Goal: Transaction & Acquisition: Purchase product/service

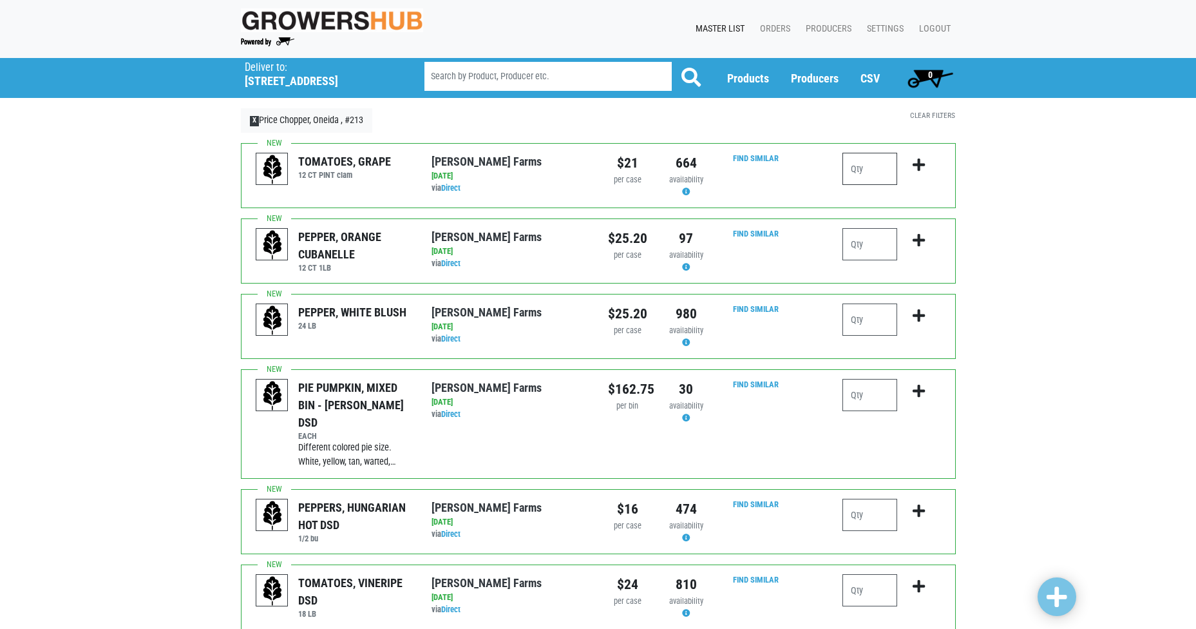
click at [869, 172] on input "number" at bounding box center [869, 169] width 55 height 32
type input "2"
click at [914, 166] on icon "submit" at bounding box center [919, 165] width 12 height 14
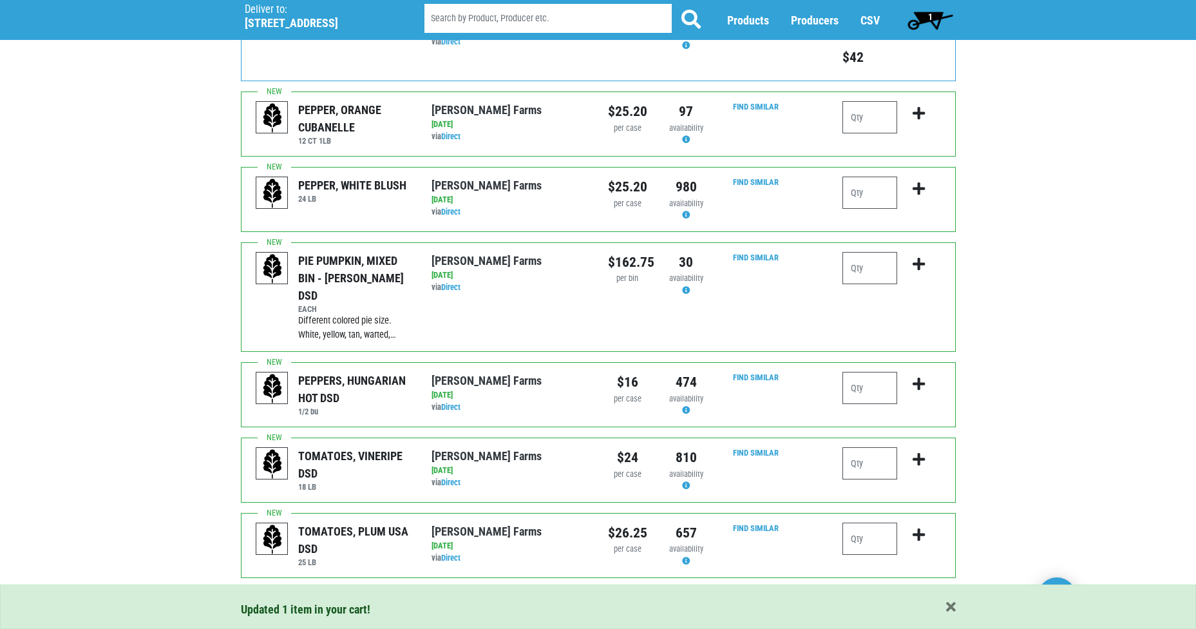
scroll to position [193, 0]
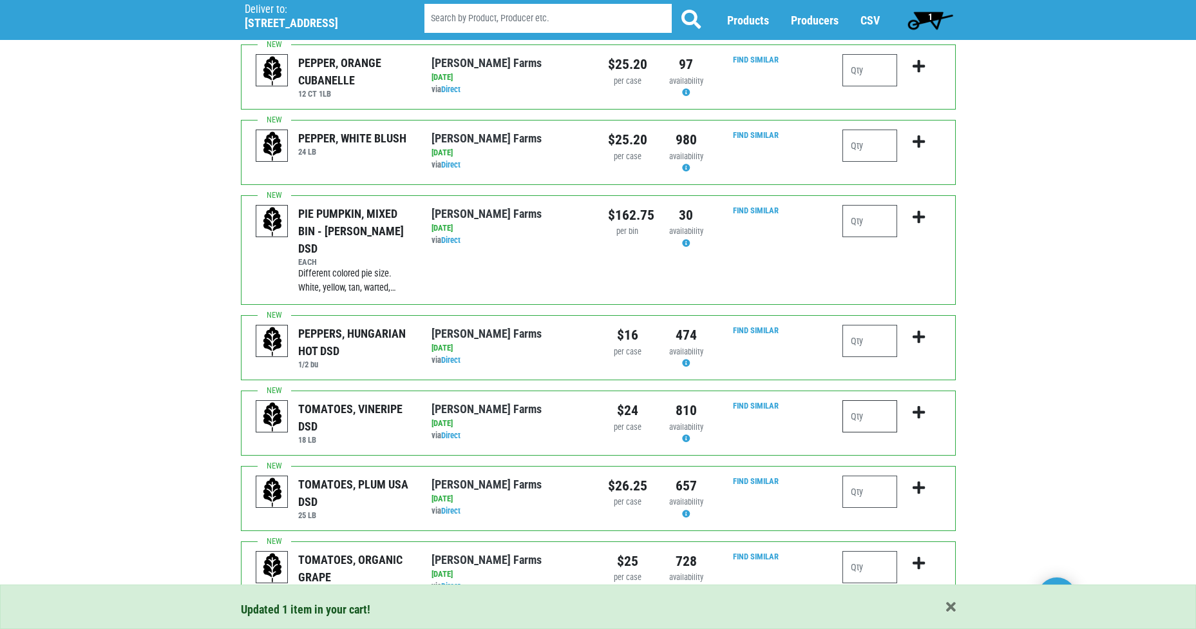
click at [862, 401] on input "number" at bounding box center [869, 416] width 55 height 32
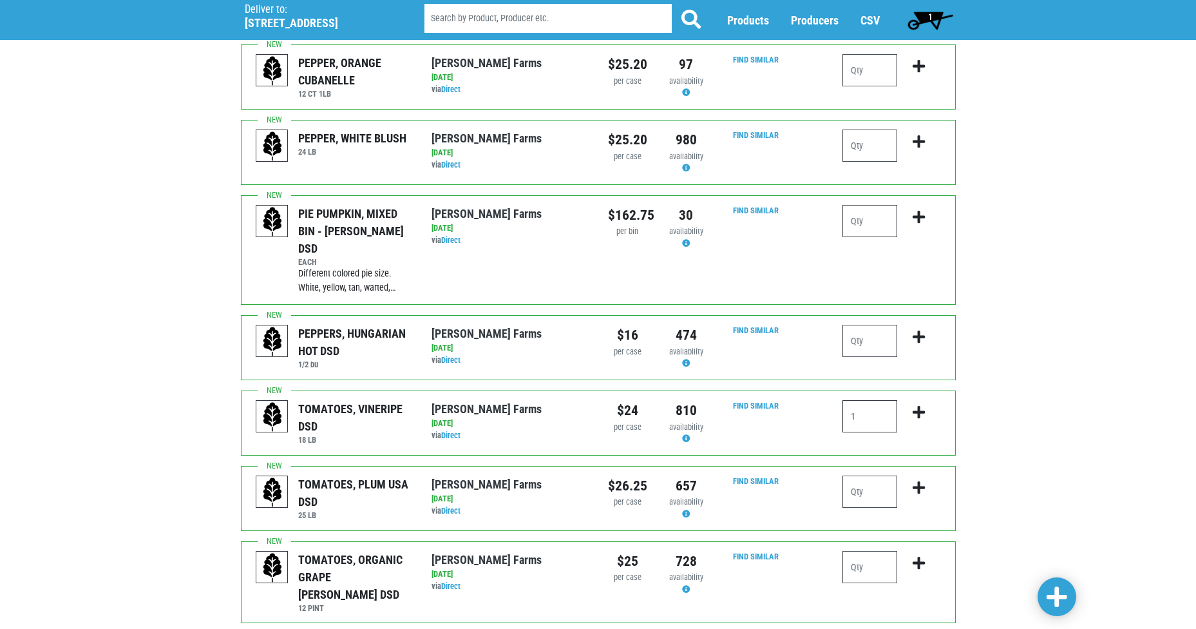
type input "1"
click at [919, 405] on icon "submit" at bounding box center [919, 412] width 12 height 14
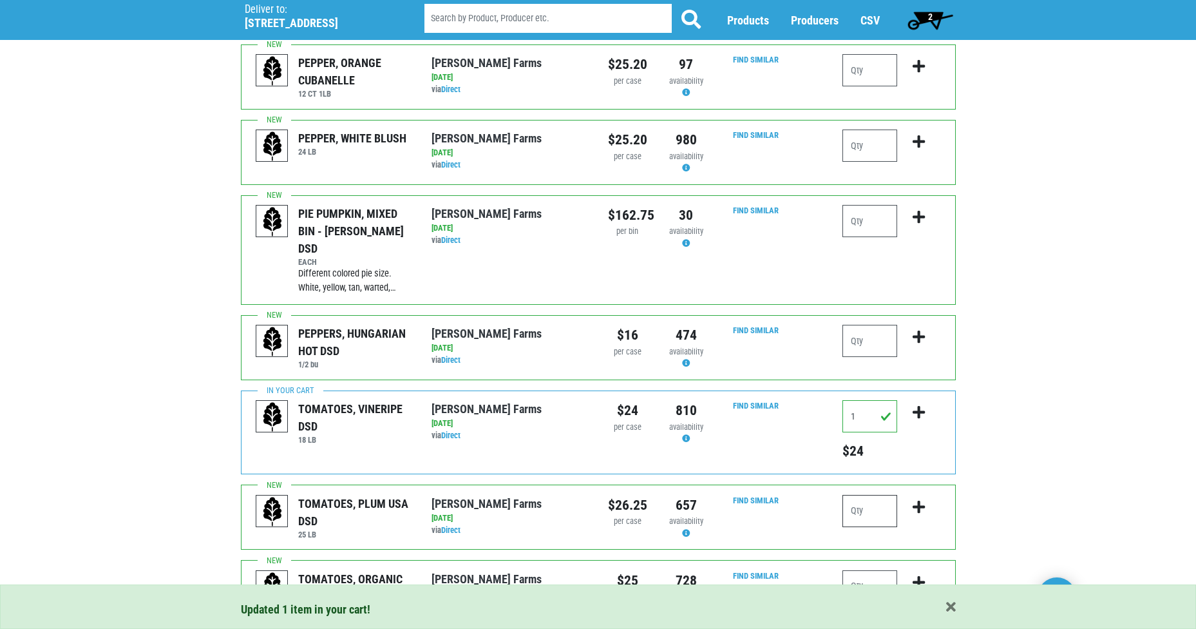
click at [857, 505] on input "number" at bounding box center [869, 511] width 55 height 32
type input "1"
click at [918, 500] on icon "submit" at bounding box center [919, 507] width 12 height 14
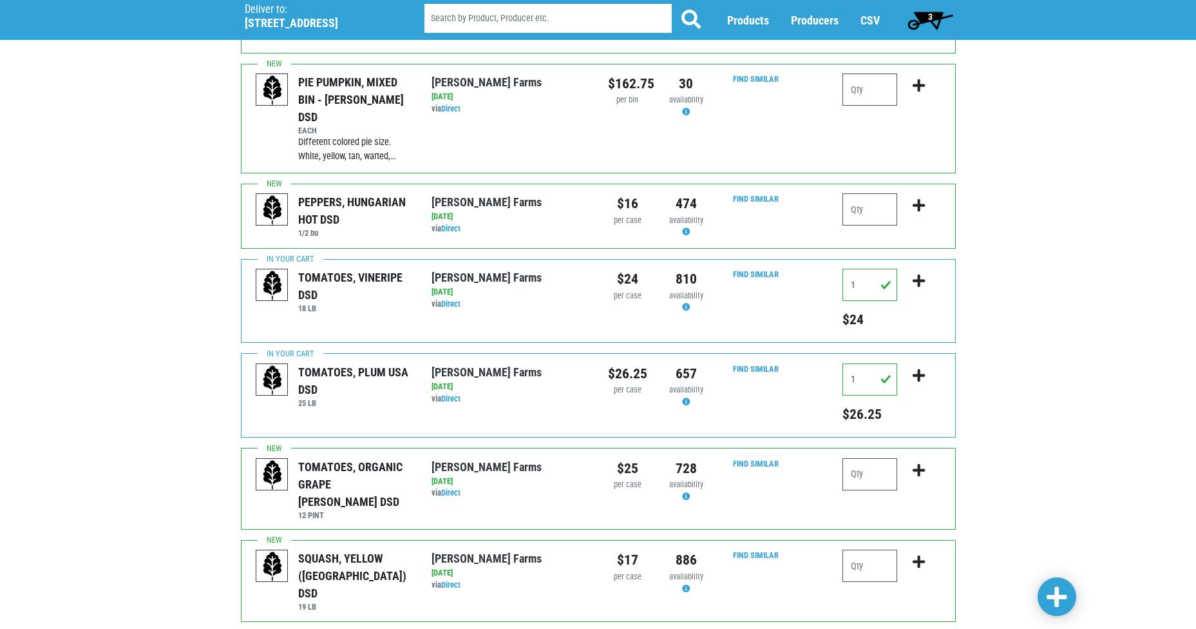
scroll to position [386, 0]
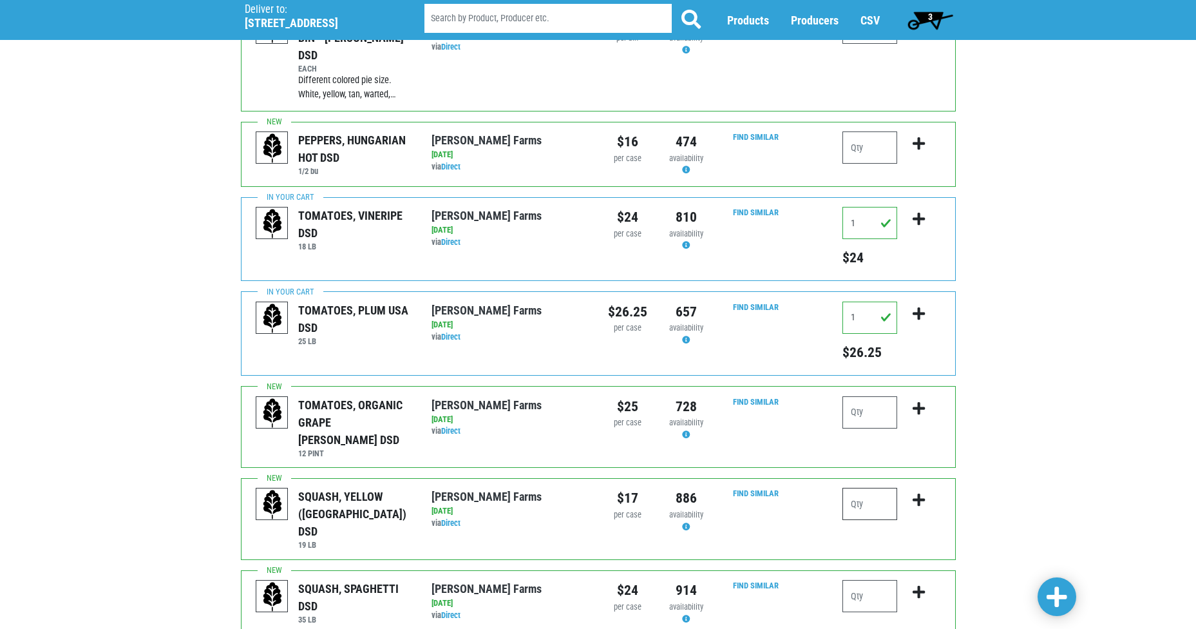
click at [865, 488] on input "number" at bounding box center [869, 504] width 55 height 32
type input "2"
click at [922, 493] on icon "submit" at bounding box center [919, 500] width 12 height 14
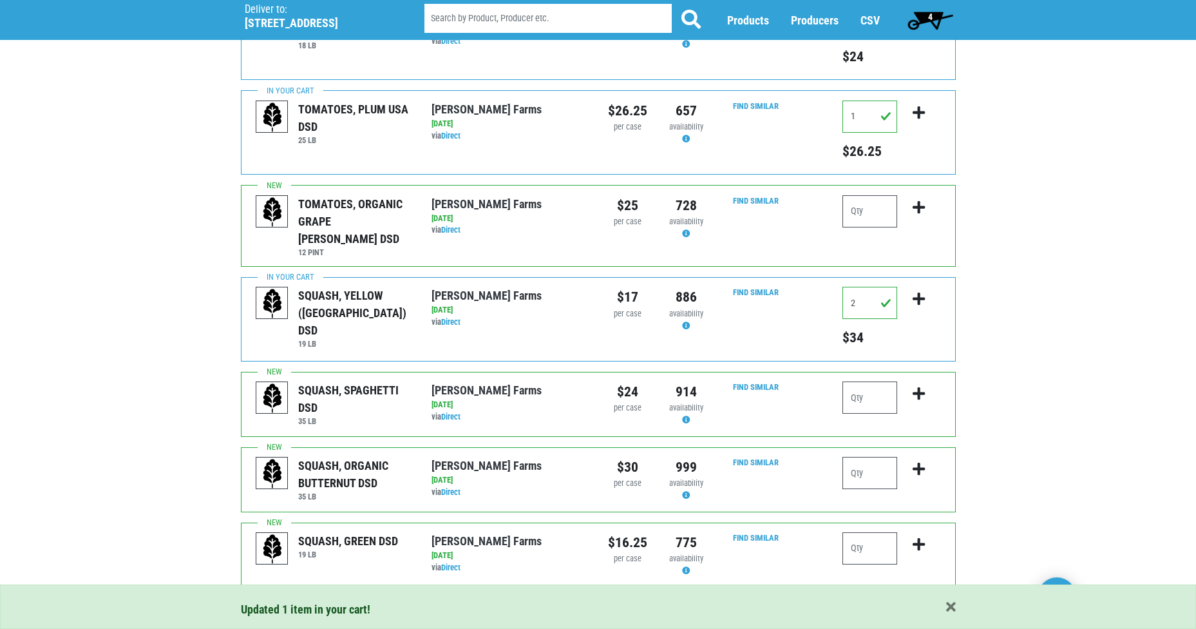
scroll to position [644, 0]
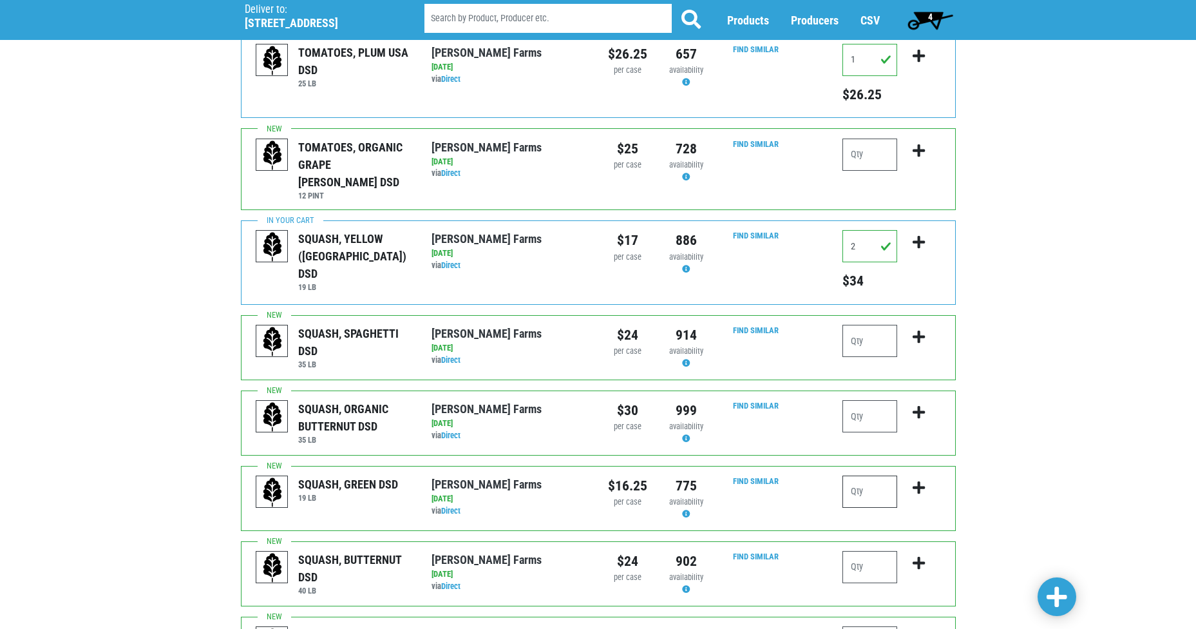
click at [885, 475] on input "number" at bounding box center [869, 491] width 55 height 32
type input "2"
click at [922, 480] on icon "submit" at bounding box center [919, 487] width 12 height 14
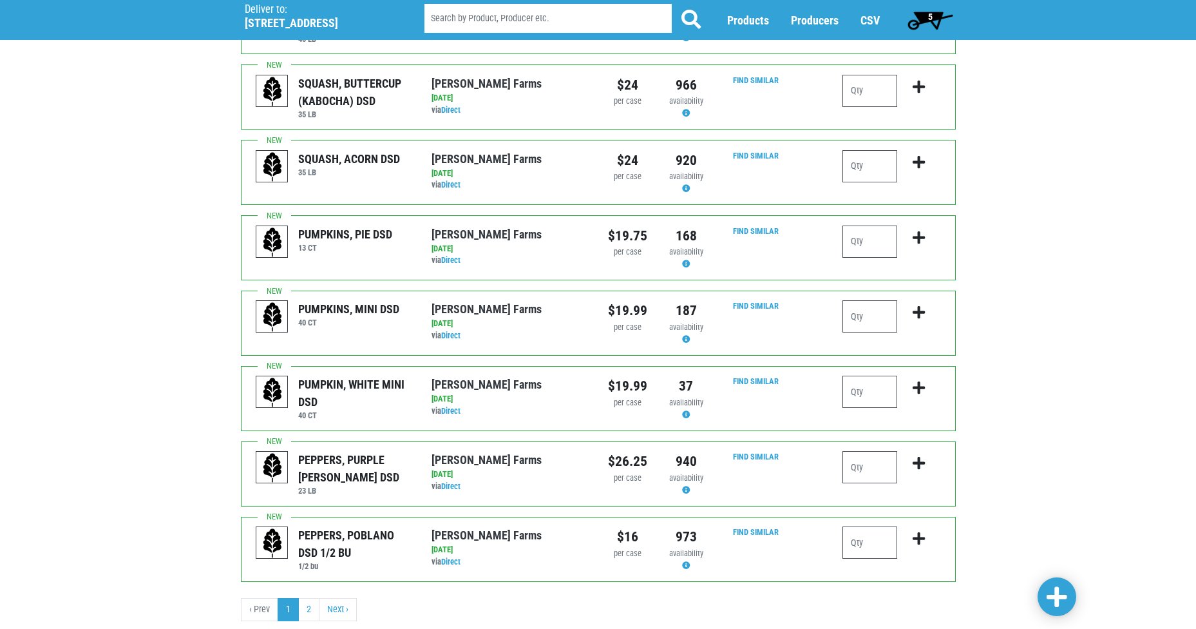
scroll to position [1215, 0]
click at [868, 526] on input "number" at bounding box center [869, 542] width 55 height 32
type input "1"
click at [917, 531] on icon "submit" at bounding box center [919, 538] width 12 height 14
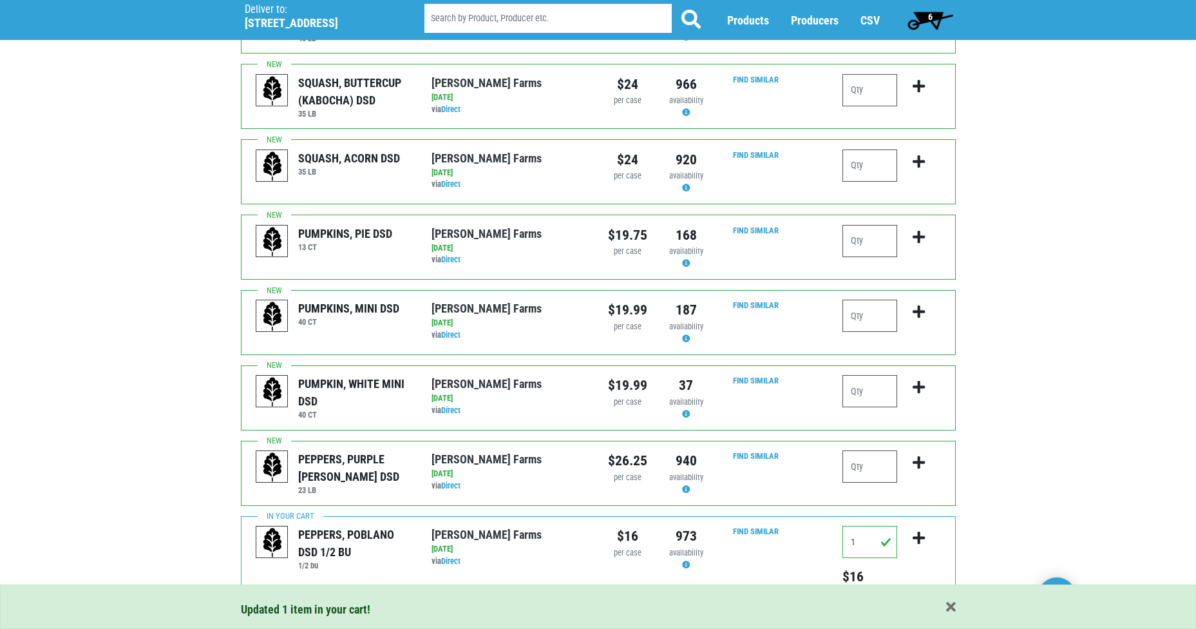
scroll to position [1235, 0]
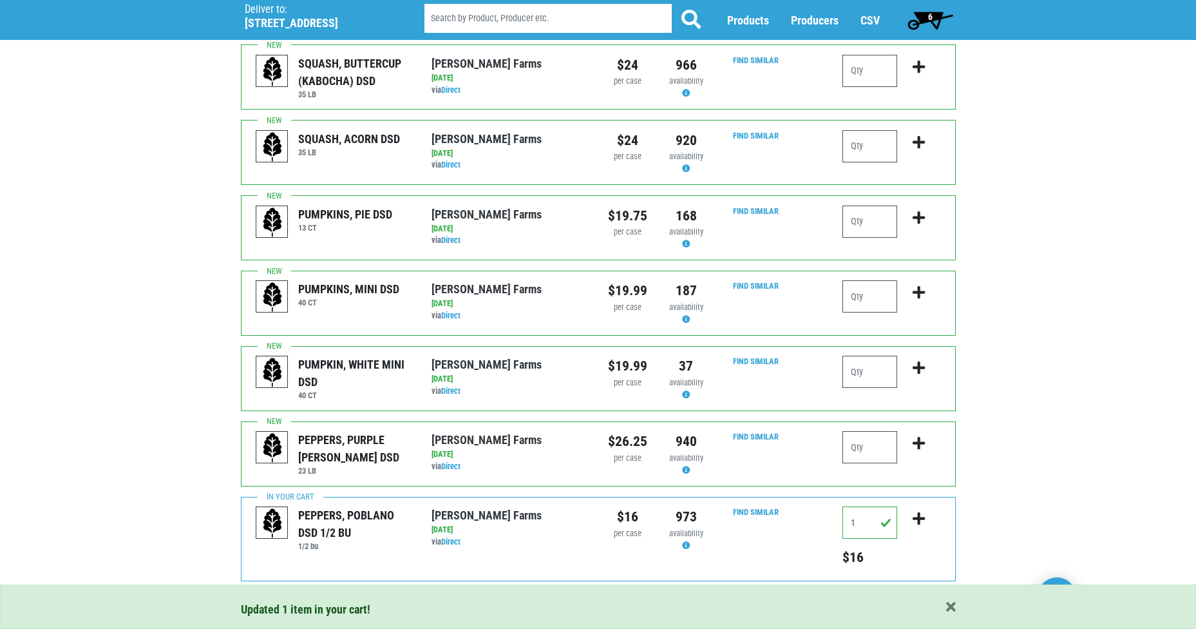
click at [310, 597] on link "2" at bounding box center [308, 608] width 21 height 23
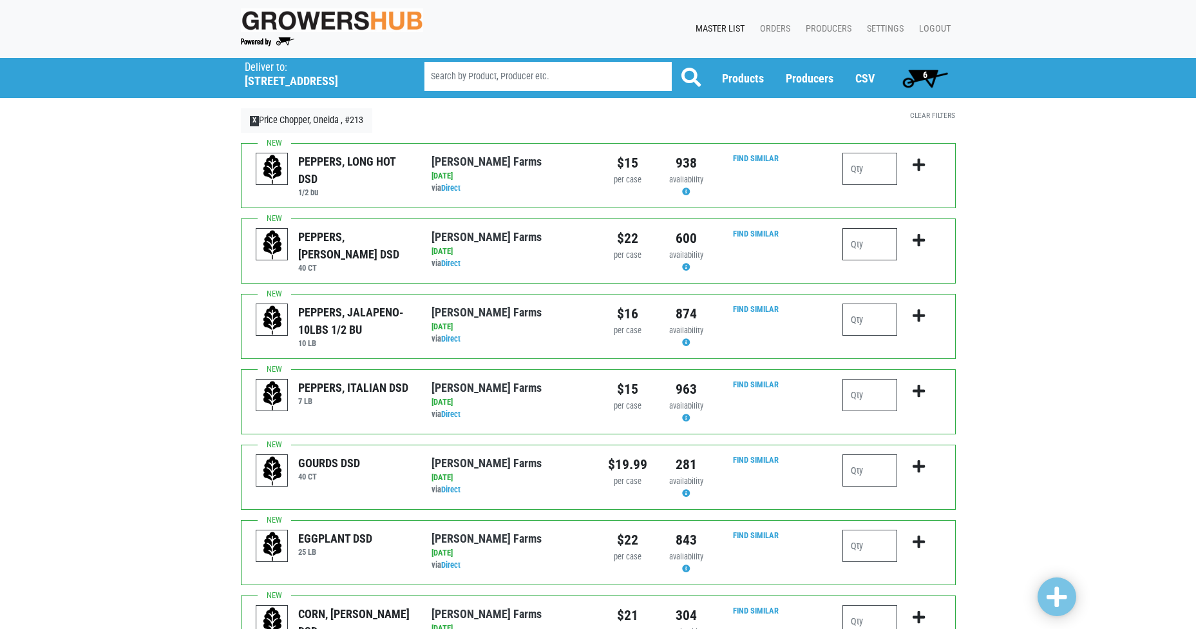
click at [864, 243] on input "number" at bounding box center [869, 244] width 55 height 32
type input "6"
click at [917, 238] on icon "submit" at bounding box center [919, 240] width 12 height 14
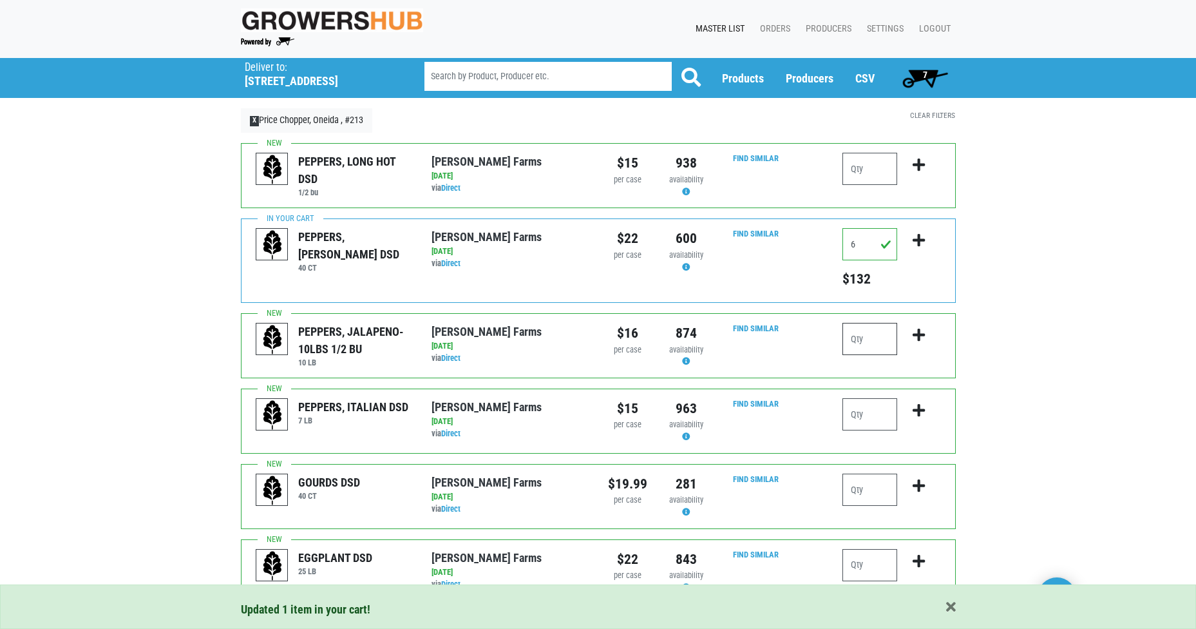
click at [878, 340] on input "number" at bounding box center [869, 339] width 55 height 32
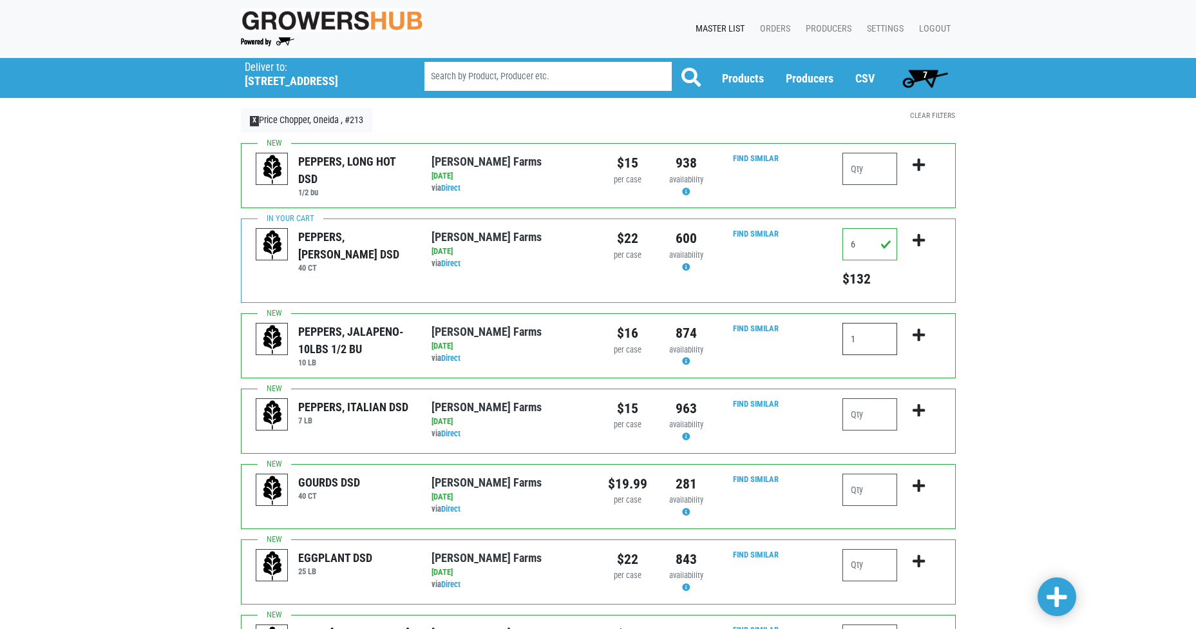
type input "1"
click at [920, 333] on icon "submit" at bounding box center [919, 335] width 12 height 14
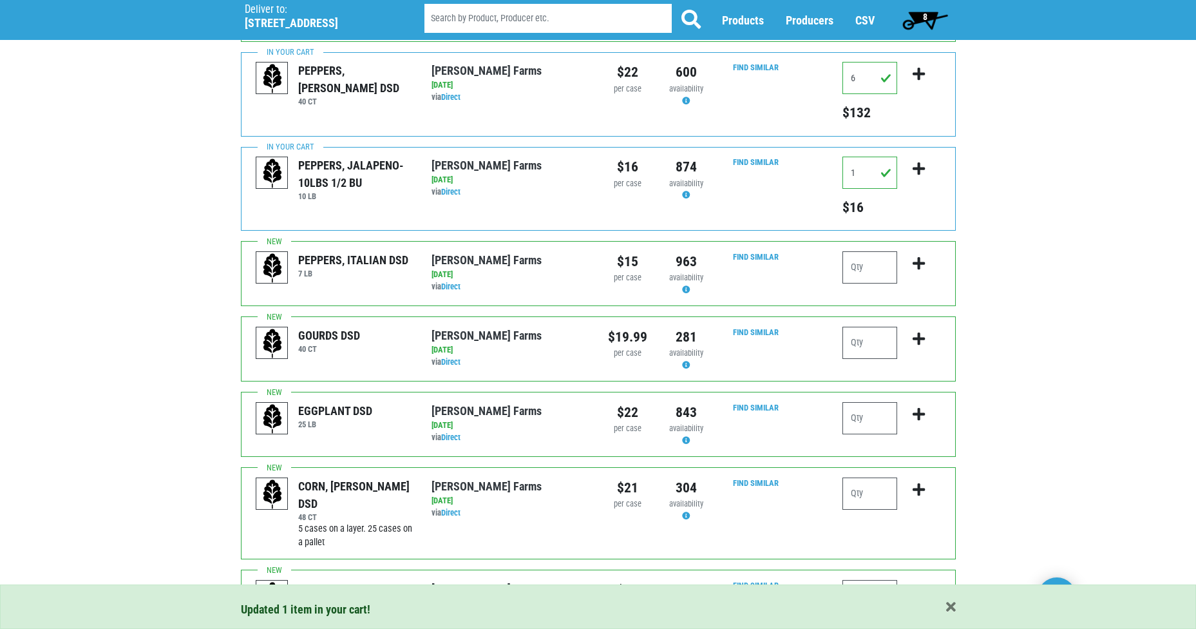
scroll to position [193, 0]
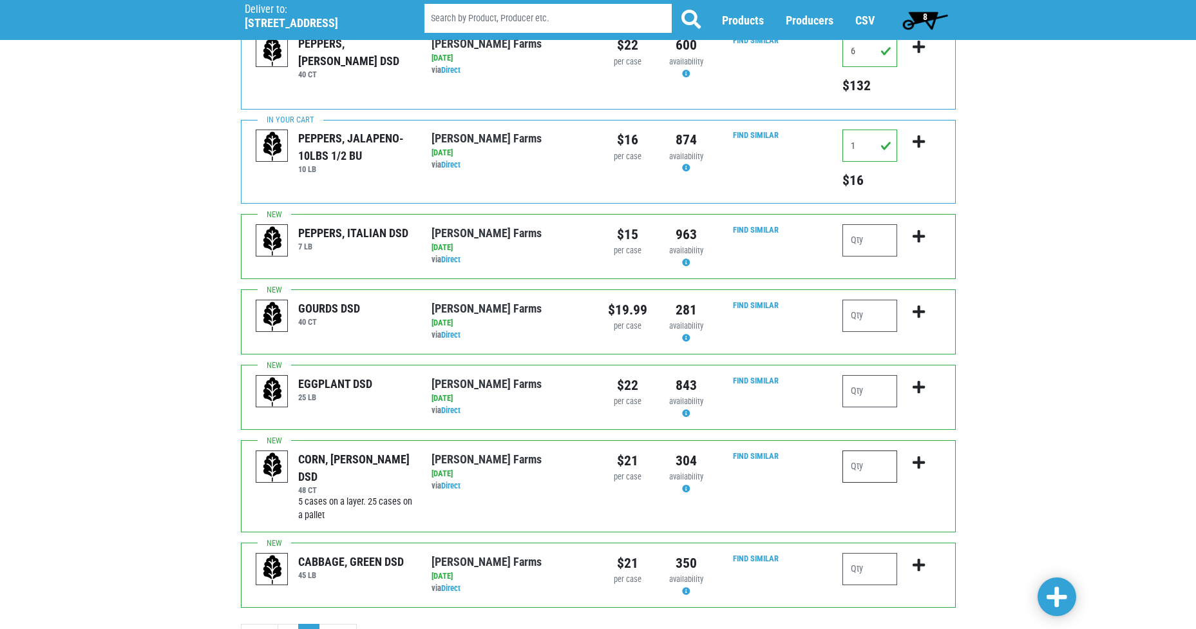
click at [862, 465] on input "number" at bounding box center [869, 466] width 55 height 32
type input "6"
click at [867, 567] on input "number" at bounding box center [869, 569] width 55 height 32
type input "2"
click at [918, 562] on icon "submit" at bounding box center [919, 565] width 12 height 14
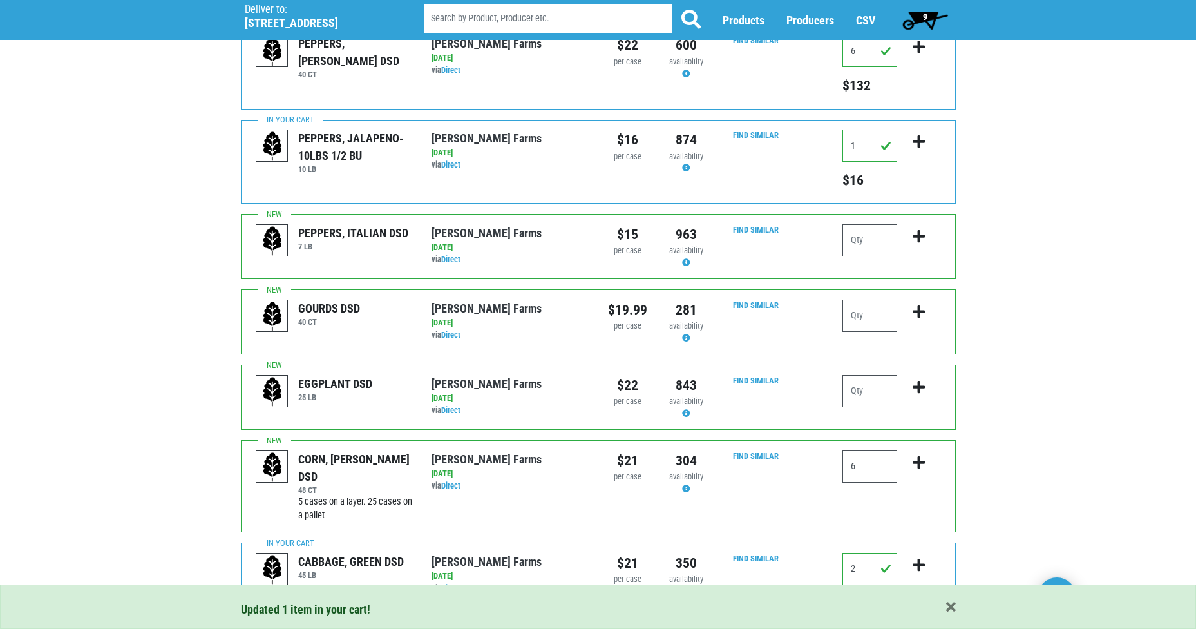
click at [925, 16] on span "9" at bounding box center [925, 17] width 5 height 10
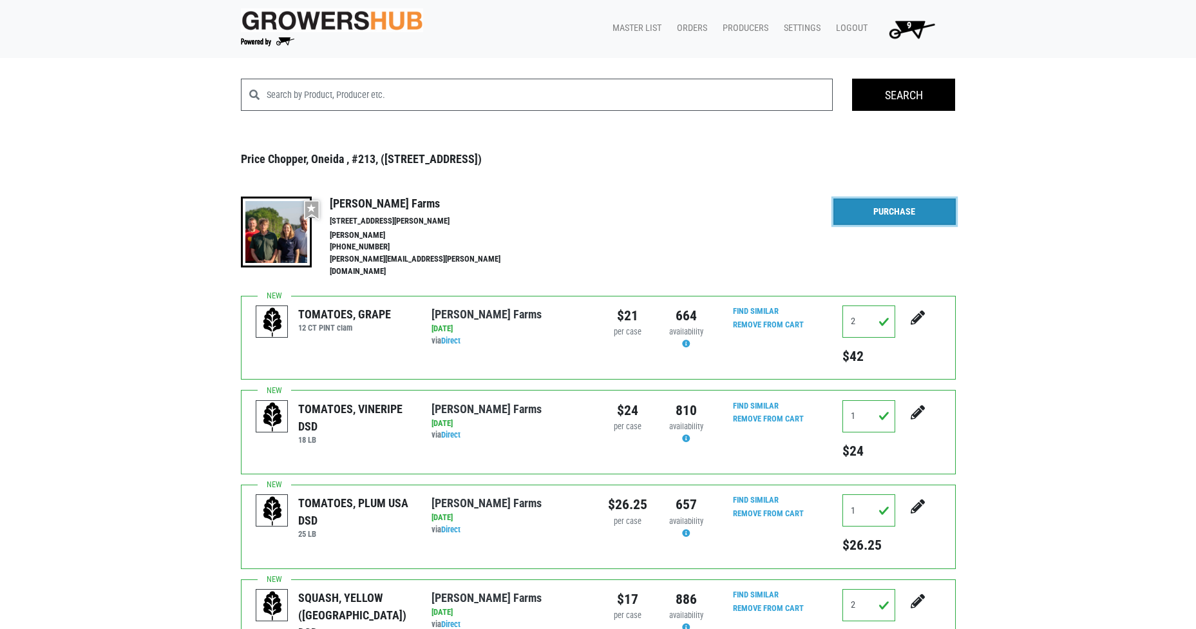
click at [896, 212] on link "Purchase" at bounding box center [894, 211] width 122 height 27
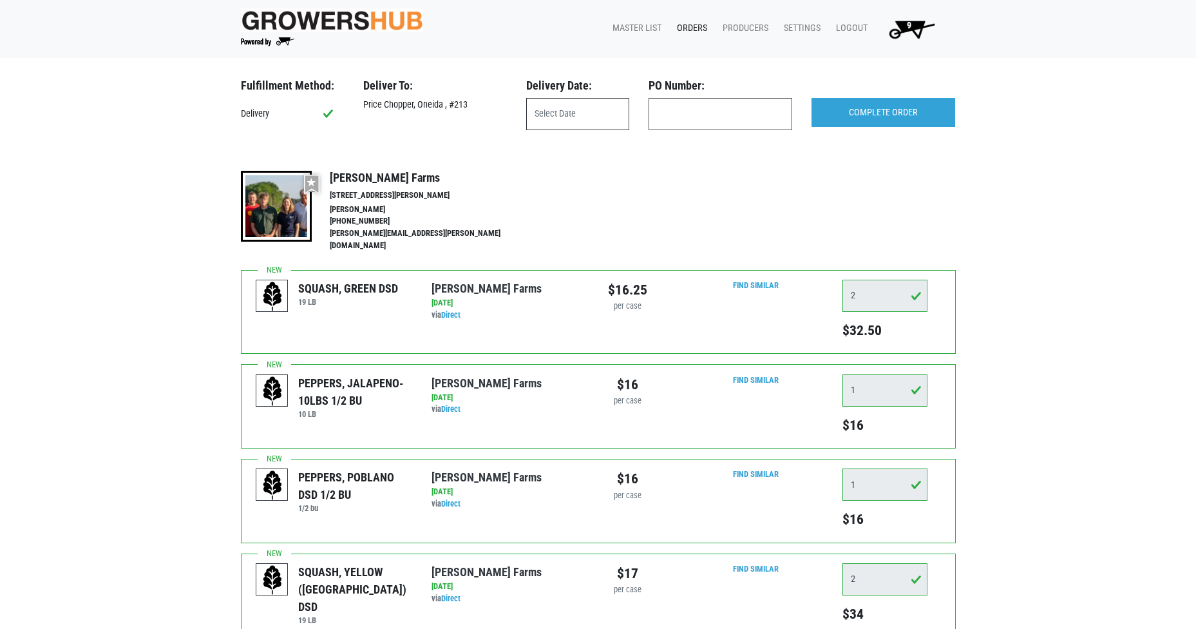
click at [562, 118] on input "text" at bounding box center [577, 114] width 103 height 32
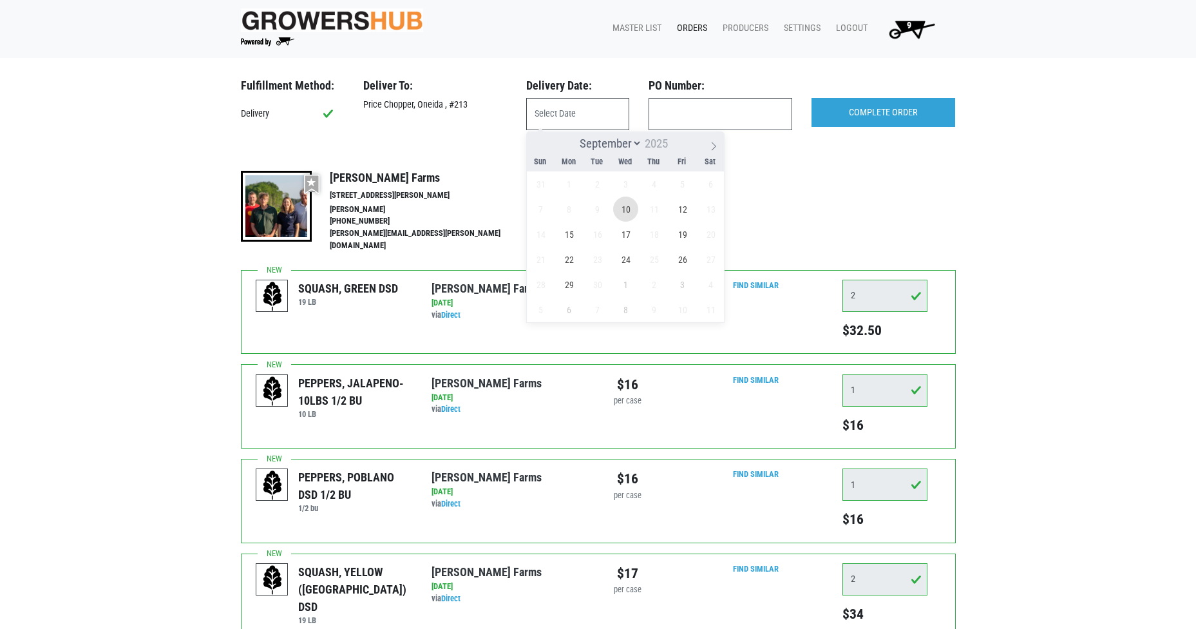
click at [629, 217] on span "10" at bounding box center [625, 208] width 25 height 25
type input "[DATE]"
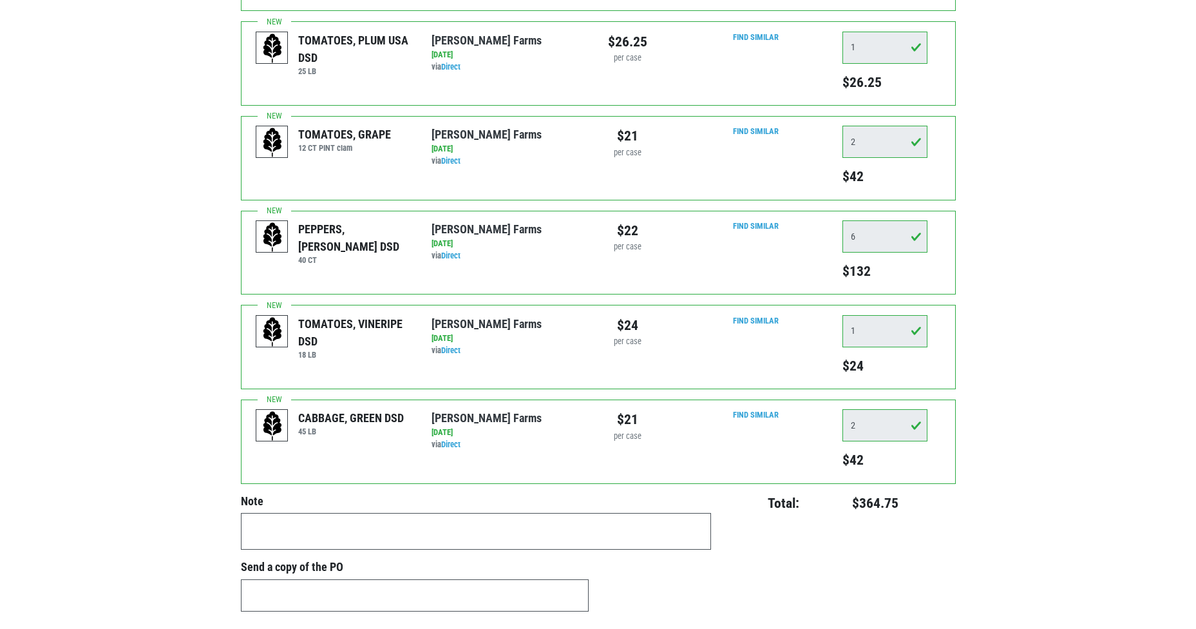
scroll to position [644, 0]
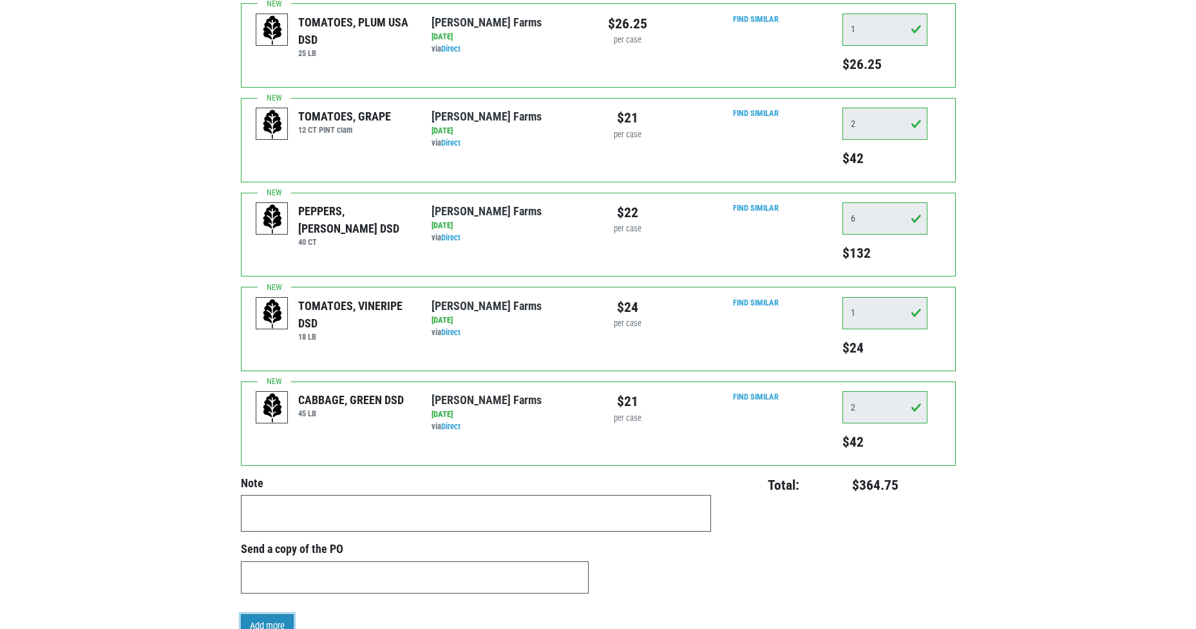
click at [256, 614] on link "Add more" at bounding box center [267, 626] width 53 height 24
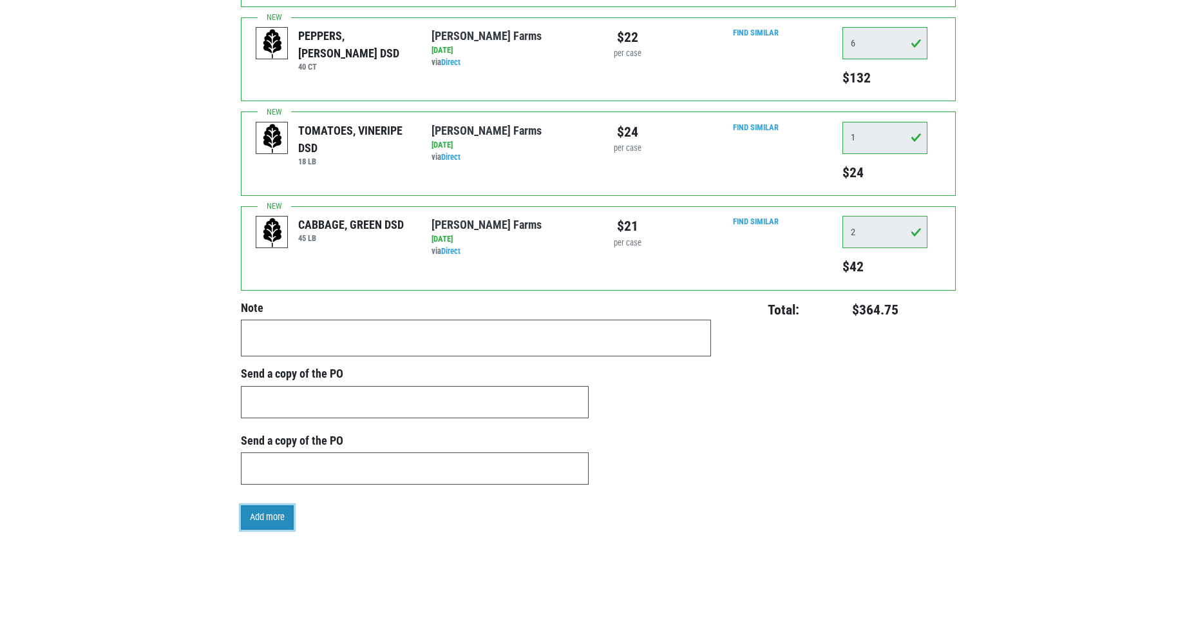
scroll to position [822, 0]
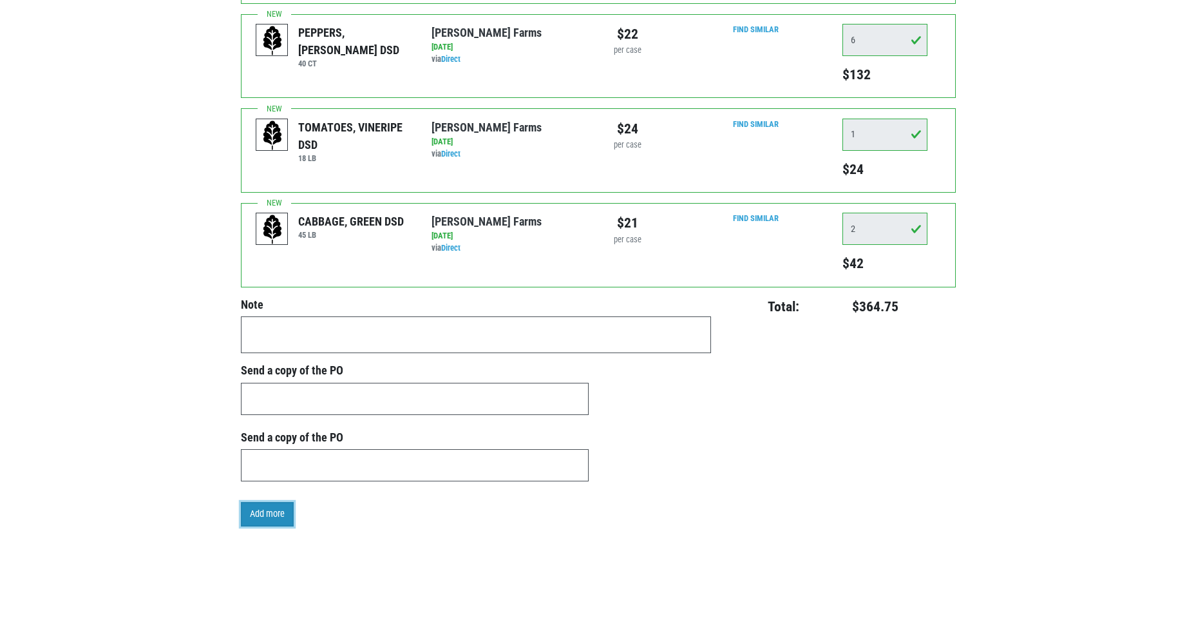
click at [258, 502] on link "Add more" at bounding box center [267, 514] width 53 height 24
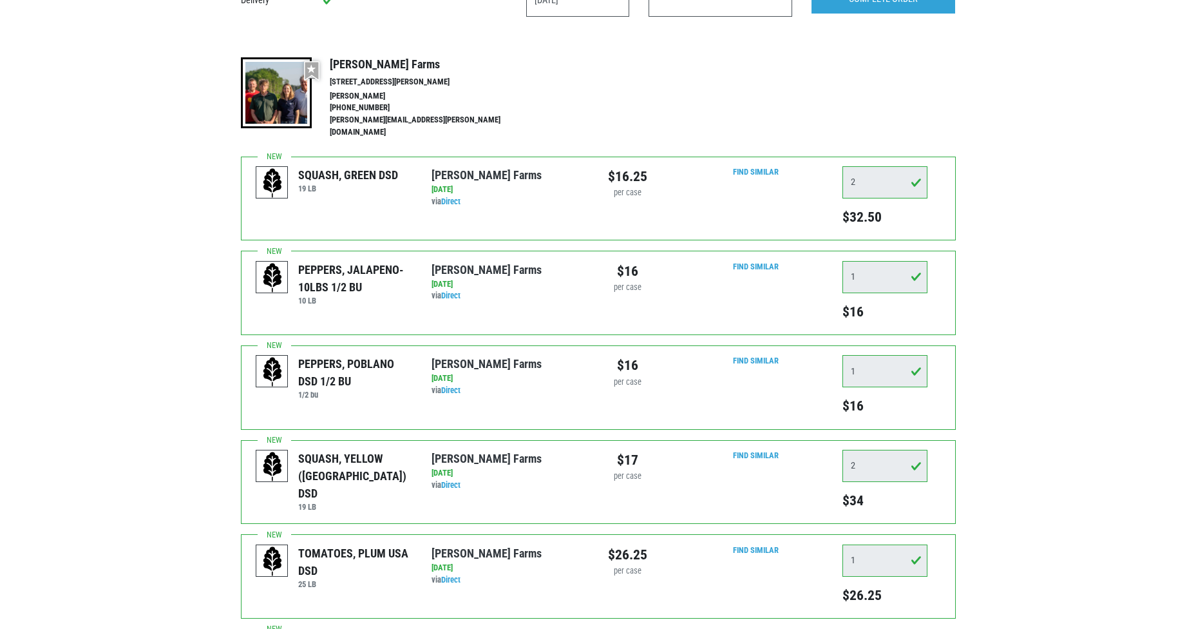
scroll to position [0, 0]
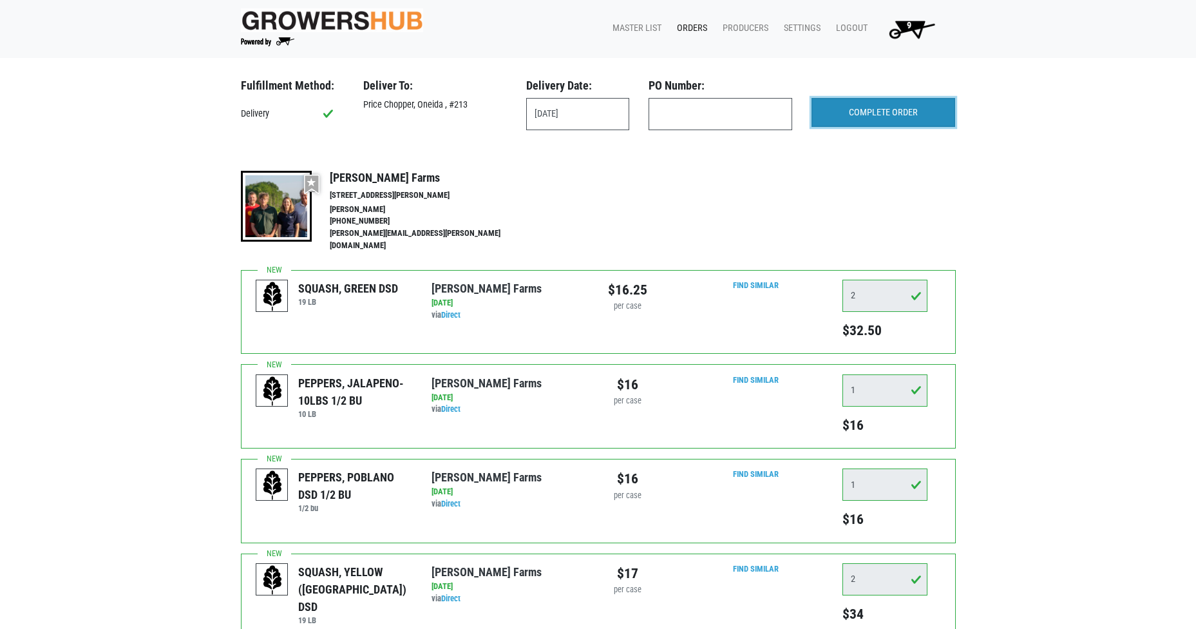
click at [868, 110] on input "COMPLETE ORDER" at bounding box center [883, 113] width 144 height 30
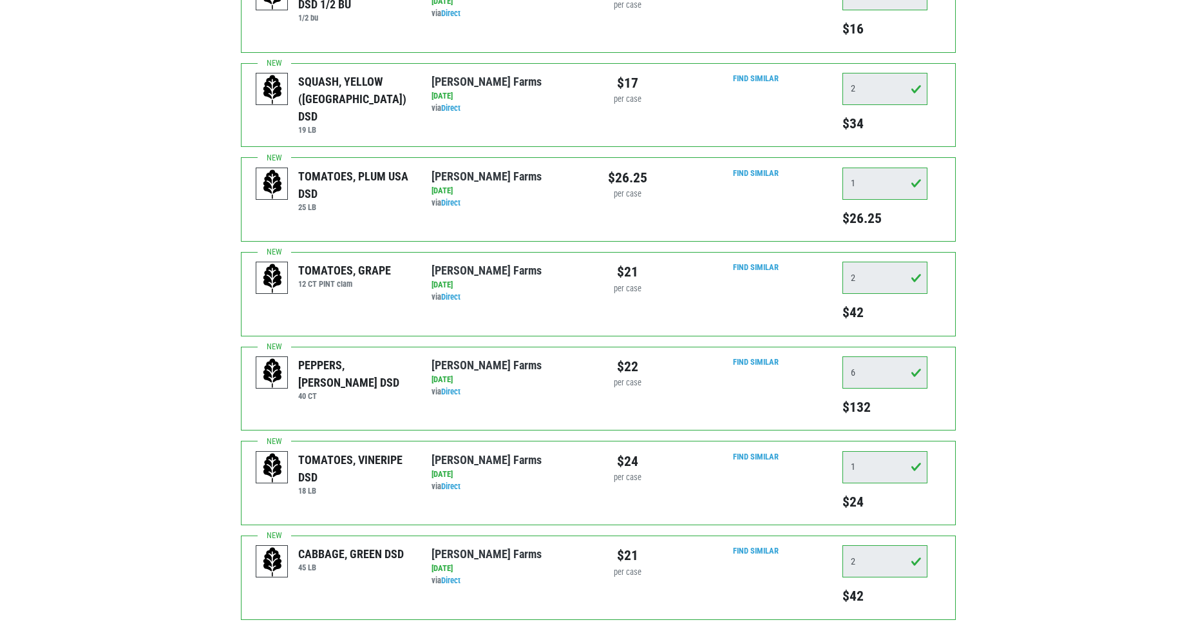
scroll to position [374, 0]
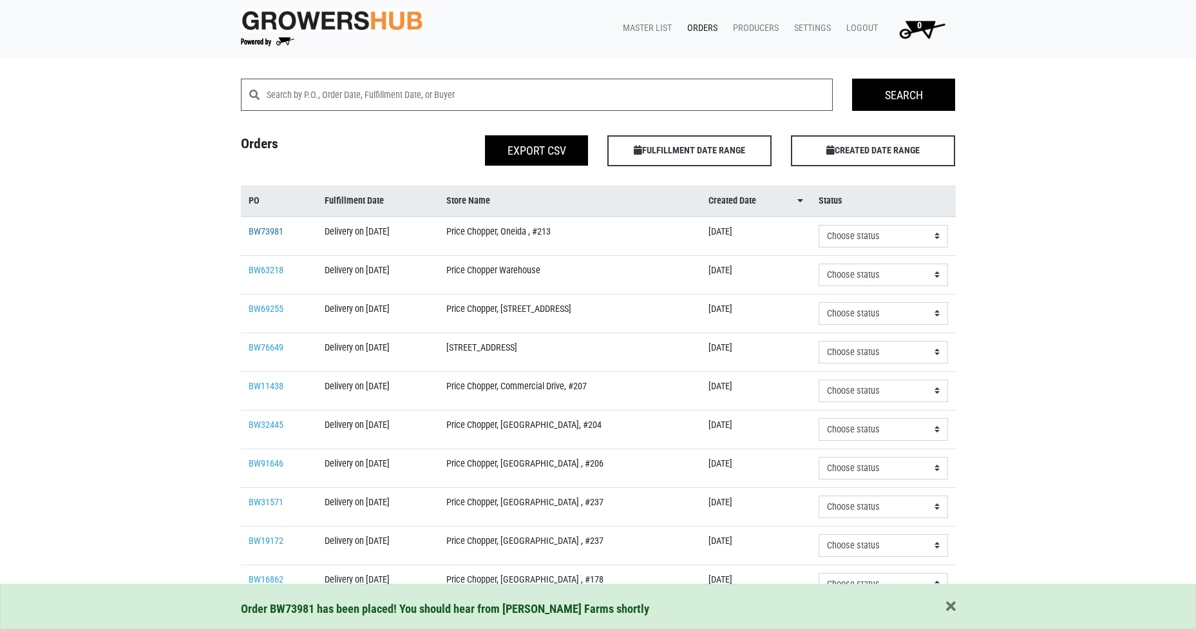
click at [250, 232] on link "BW73981" at bounding box center [266, 231] width 35 height 11
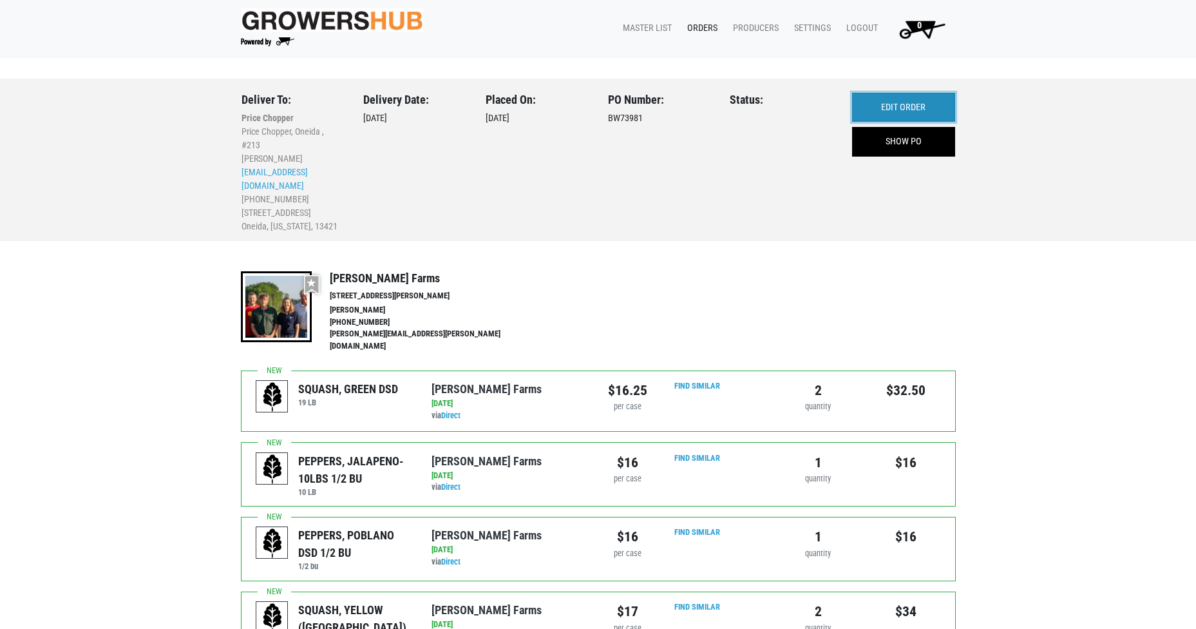
click at [911, 113] on link "EDIT ORDER" at bounding box center [903, 108] width 103 height 30
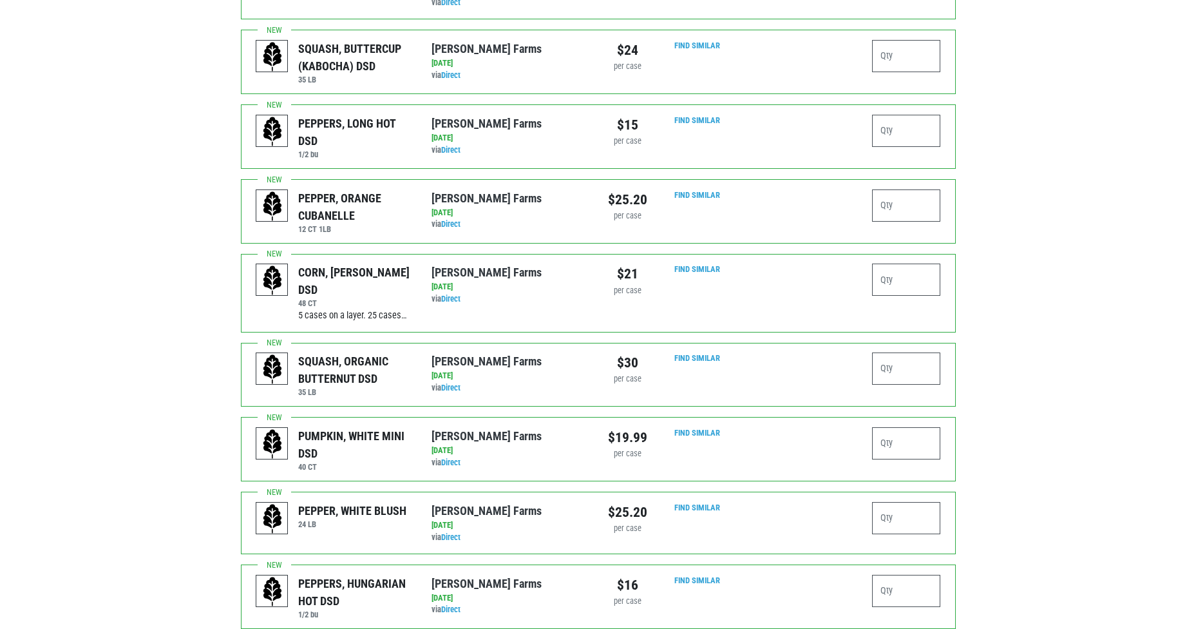
scroll to position [1674, 0]
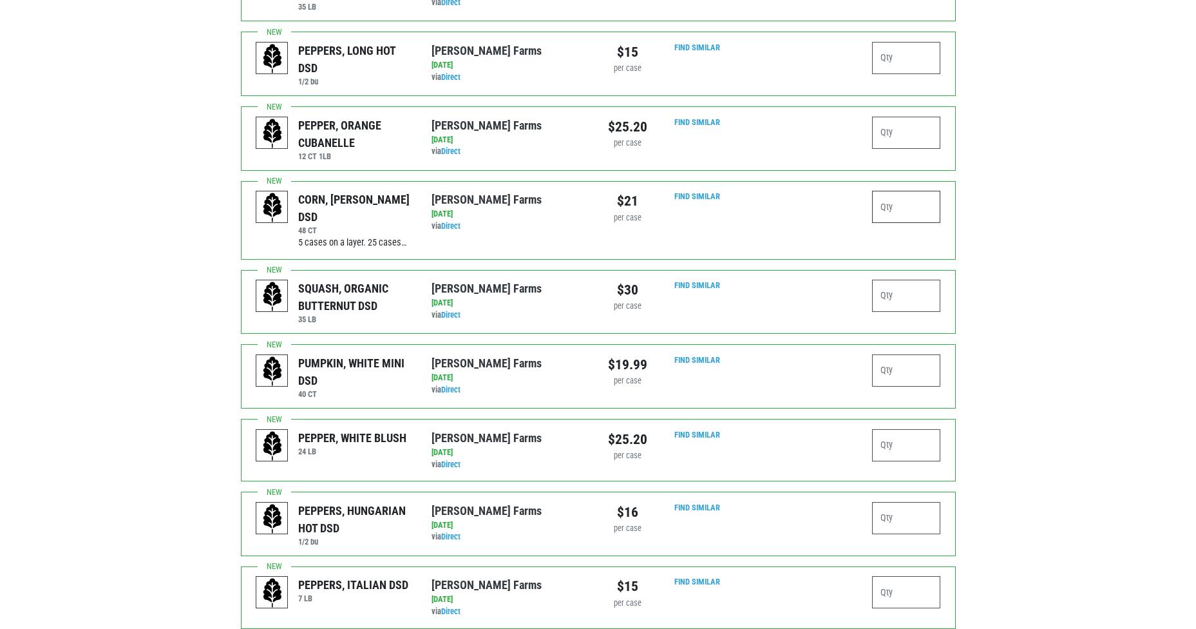
click at [904, 191] on input "number" at bounding box center [906, 207] width 69 height 32
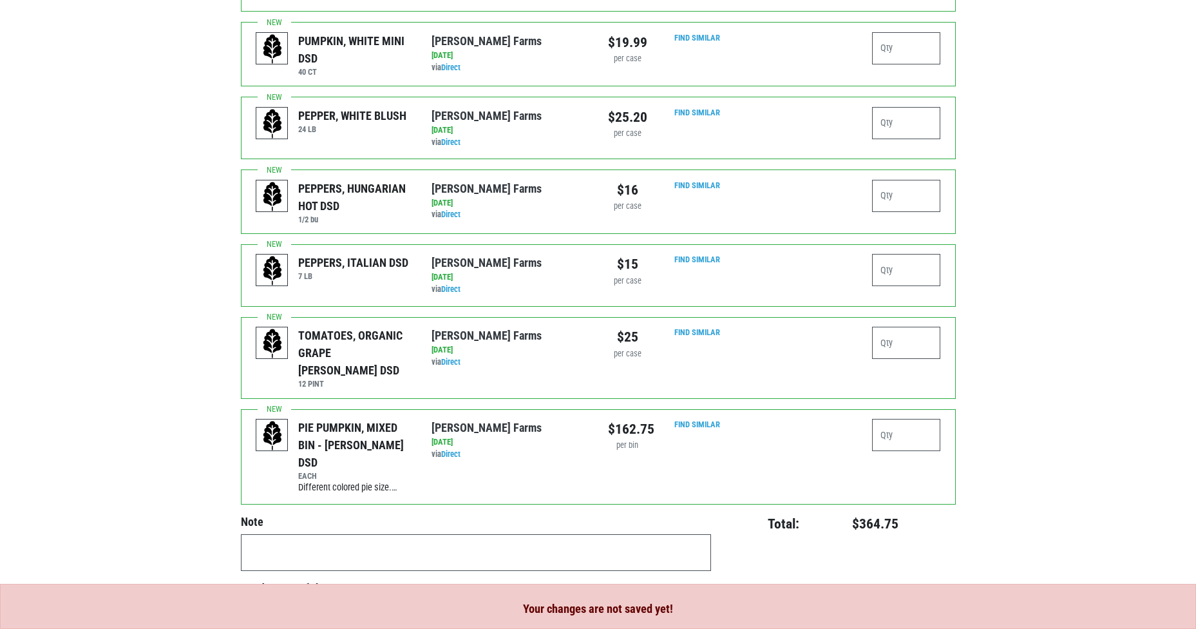
type input "6"
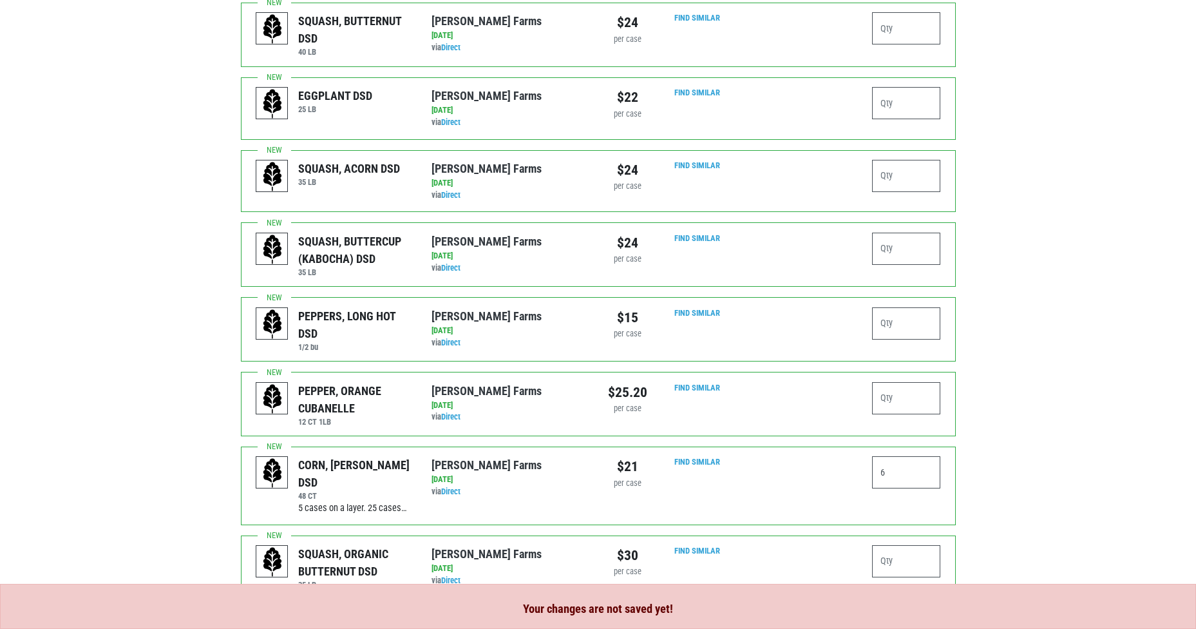
scroll to position [1433, 0]
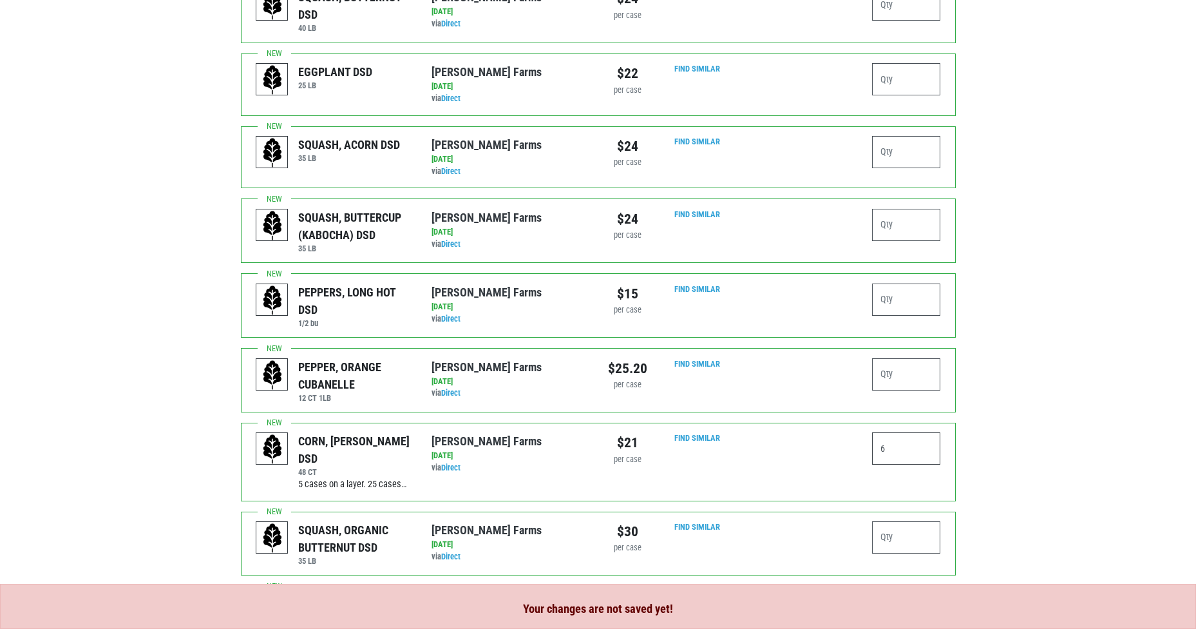
click at [900, 432] on input "6" at bounding box center [906, 448] width 69 height 32
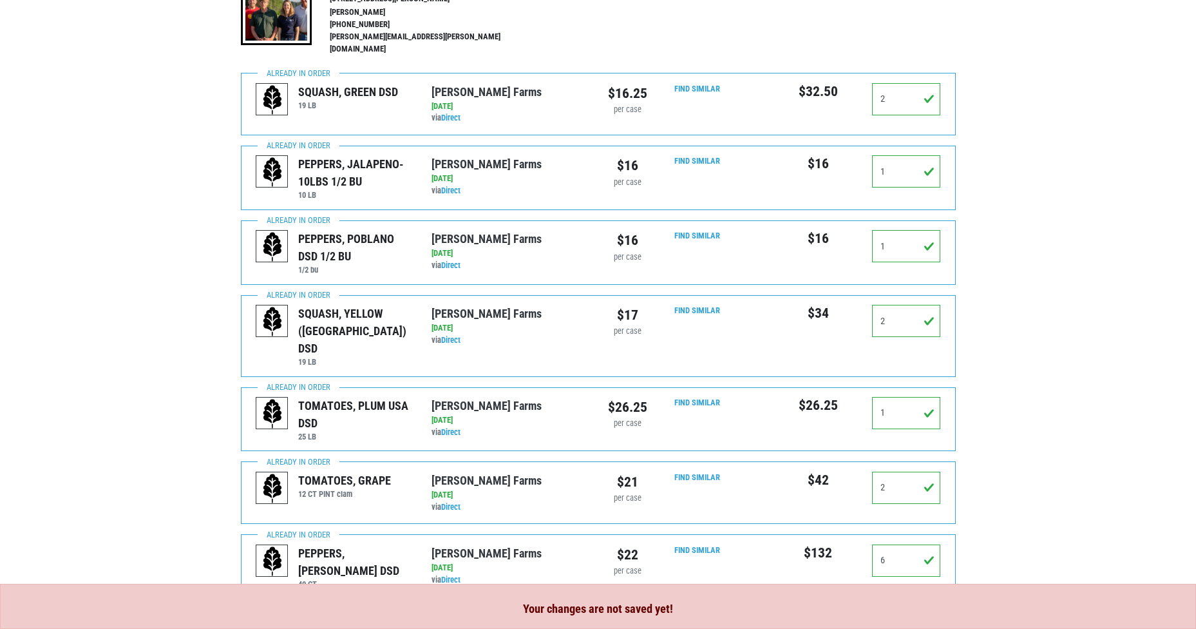
scroll to position [0, 0]
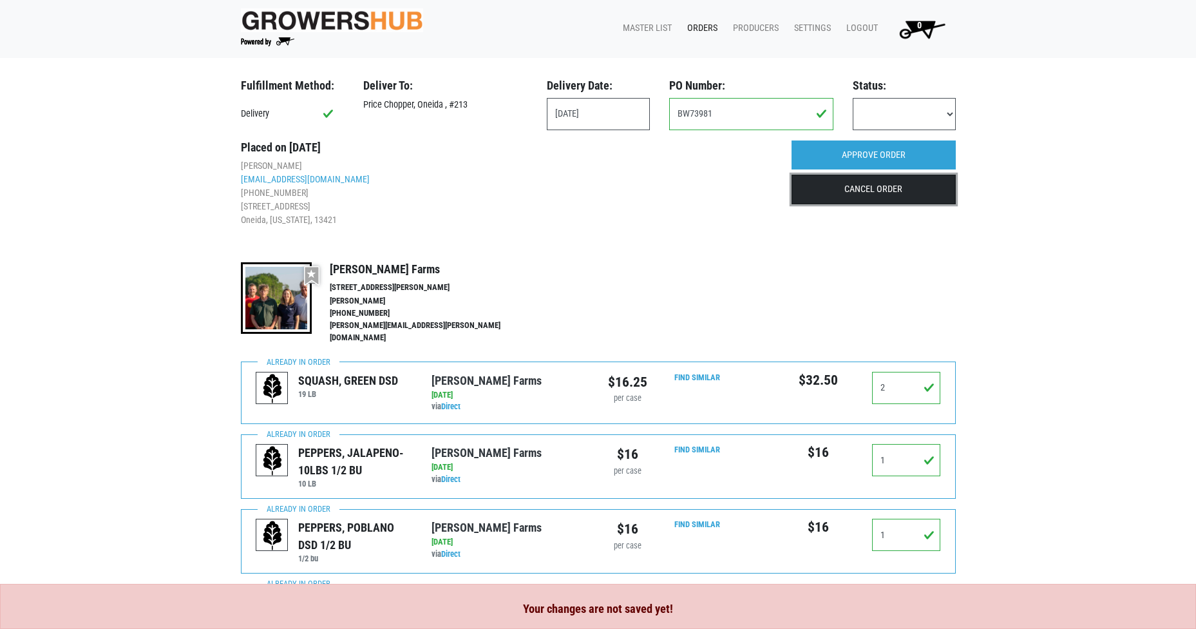
drag, startPoint x: 879, startPoint y: 184, endPoint x: 663, endPoint y: 57, distance: 250.3
click at [880, 184] on link "CANCEL ORDER" at bounding box center [873, 190] width 164 height 30
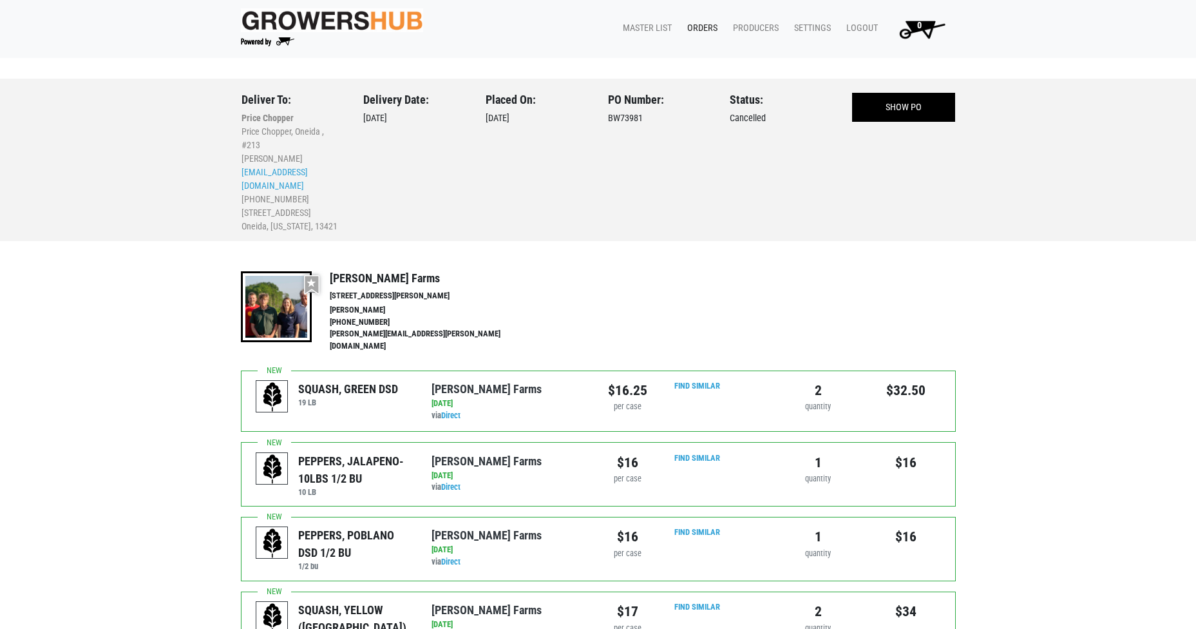
click at [917, 23] on span "0" at bounding box center [919, 25] width 5 height 11
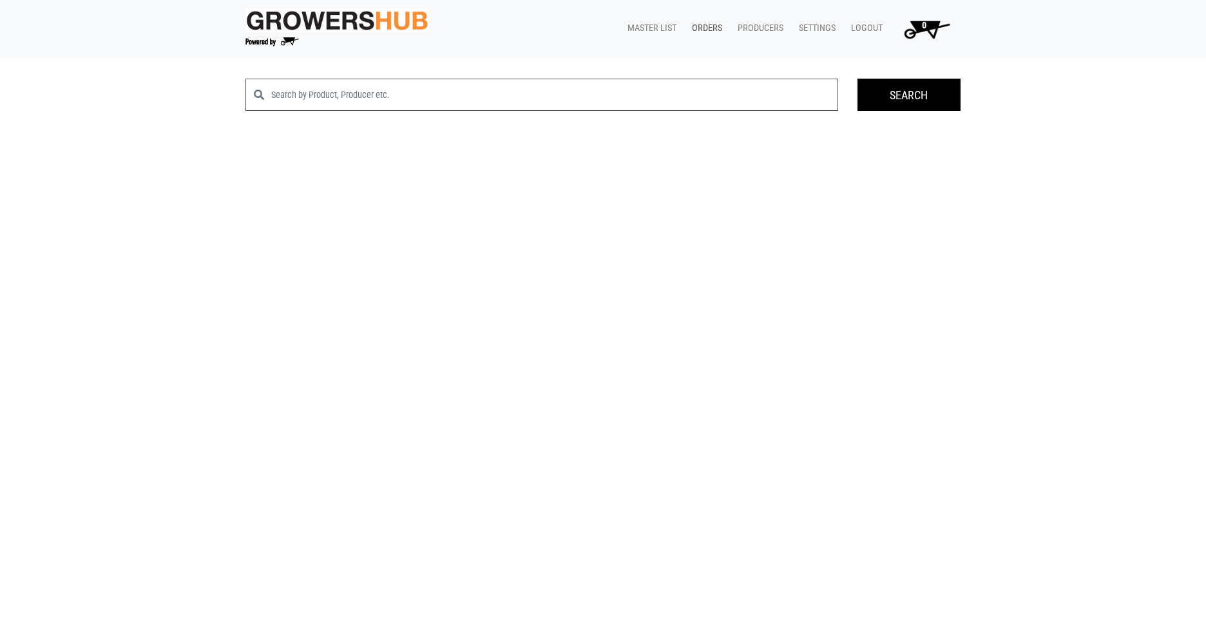
click at [715, 28] on link "Orders" at bounding box center [704, 28] width 46 height 24
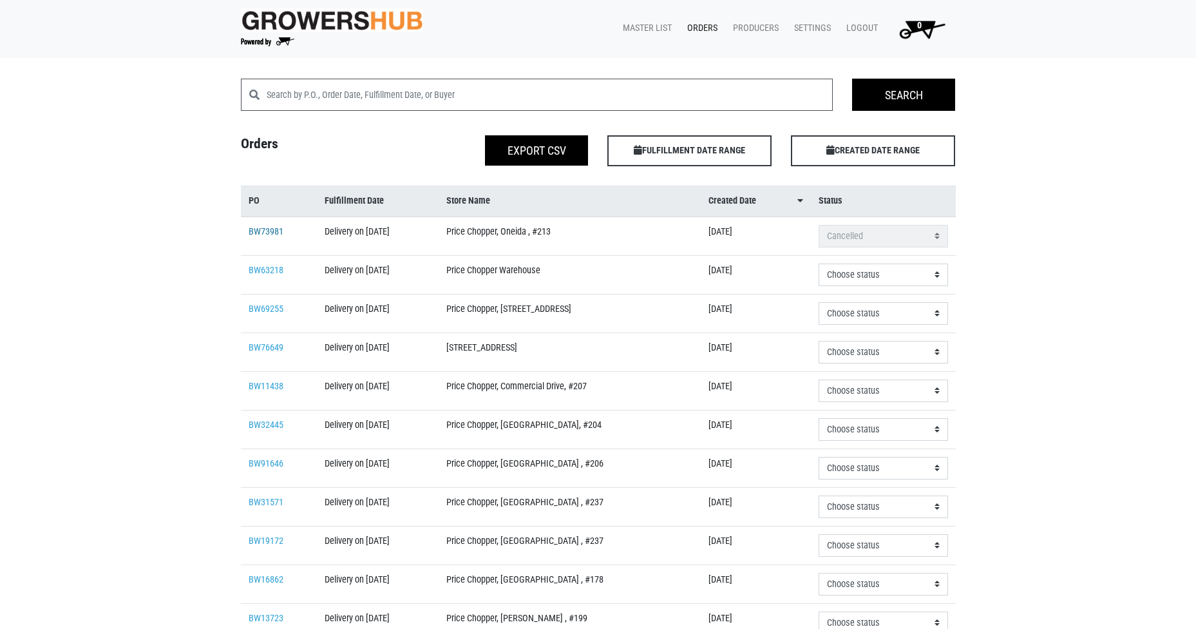
click at [272, 227] on link "BW73981" at bounding box center [266, 231] width 35 height 11
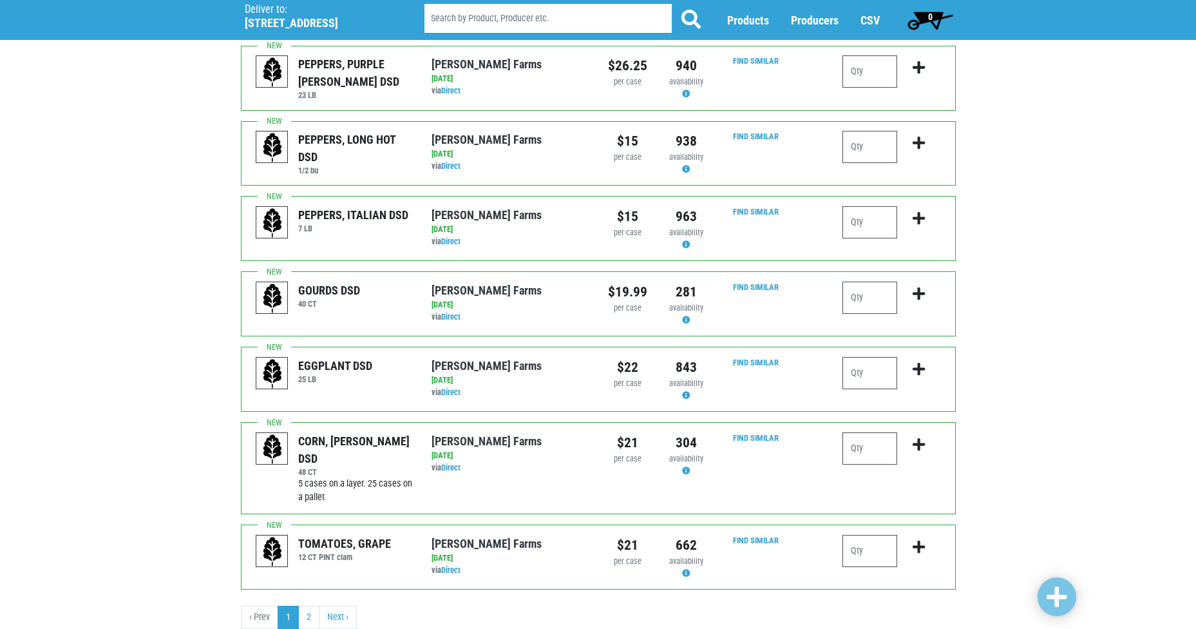
scroll to position [1146, 0]
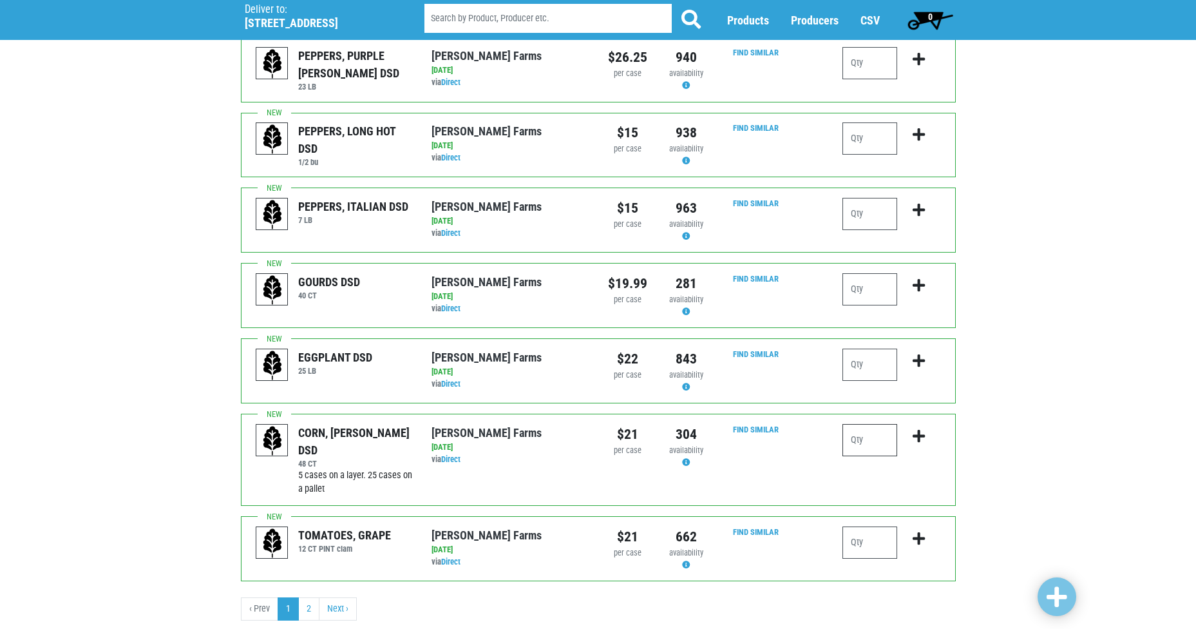
click at [867, 424] on input "number" at bounding box center [869, 440] width 55 height 32
type input "6"
click at [916, 429] on icon "submit" at bounding box center [919, 436] width 12 height 14
click at [877, 526] on input "number" at bounding box center [869, 542] width 55 height 32
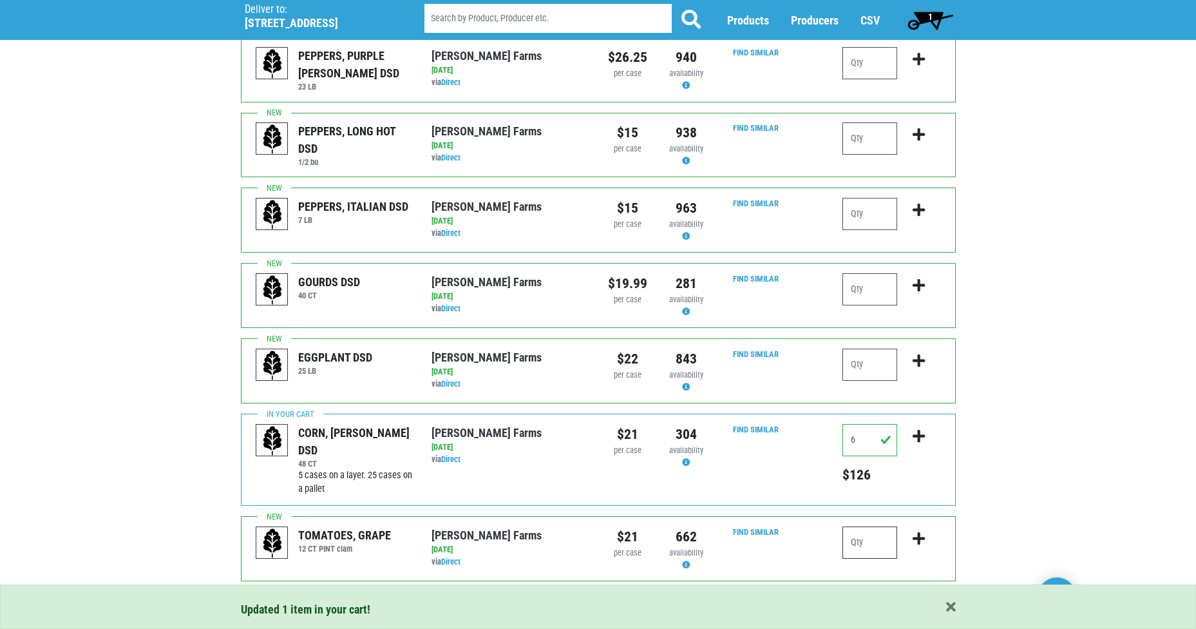
type input "3"
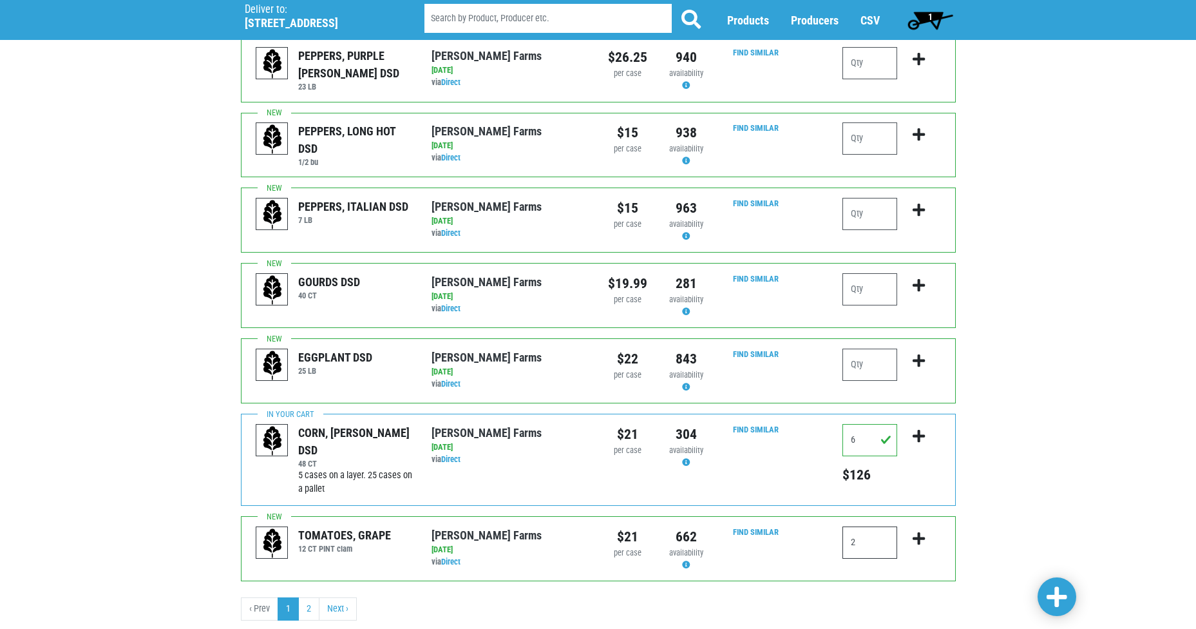
type input "2"
click at [919, 531] on icon "submit" at bounding box center [919, 538] width 12 height 14
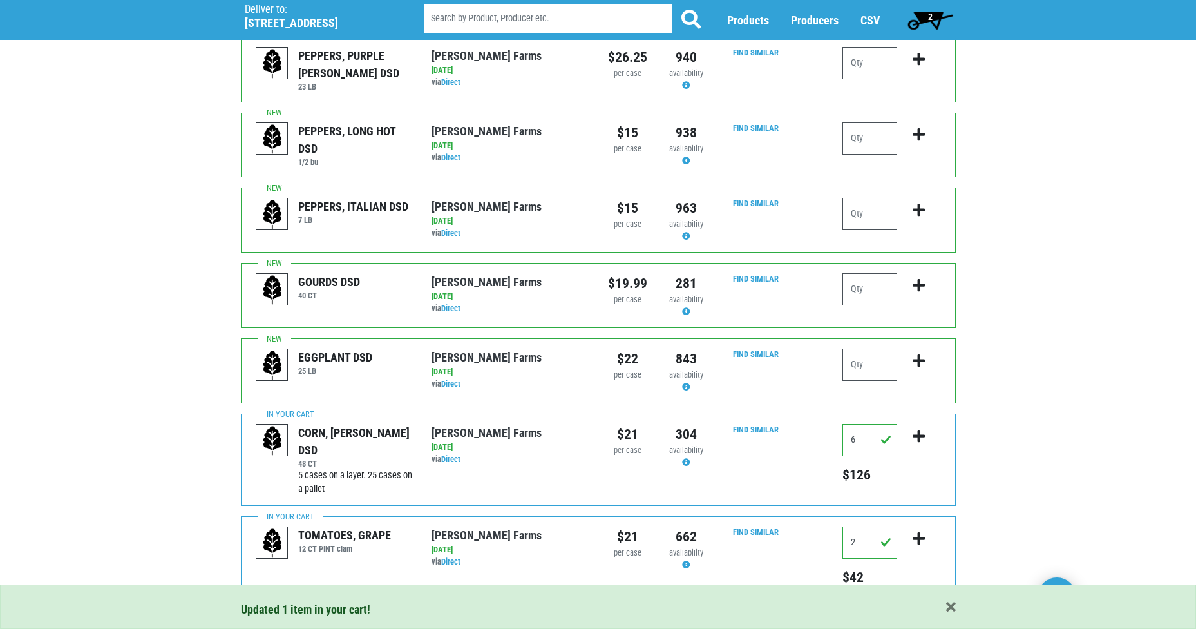
scroll to position [1166, 0]
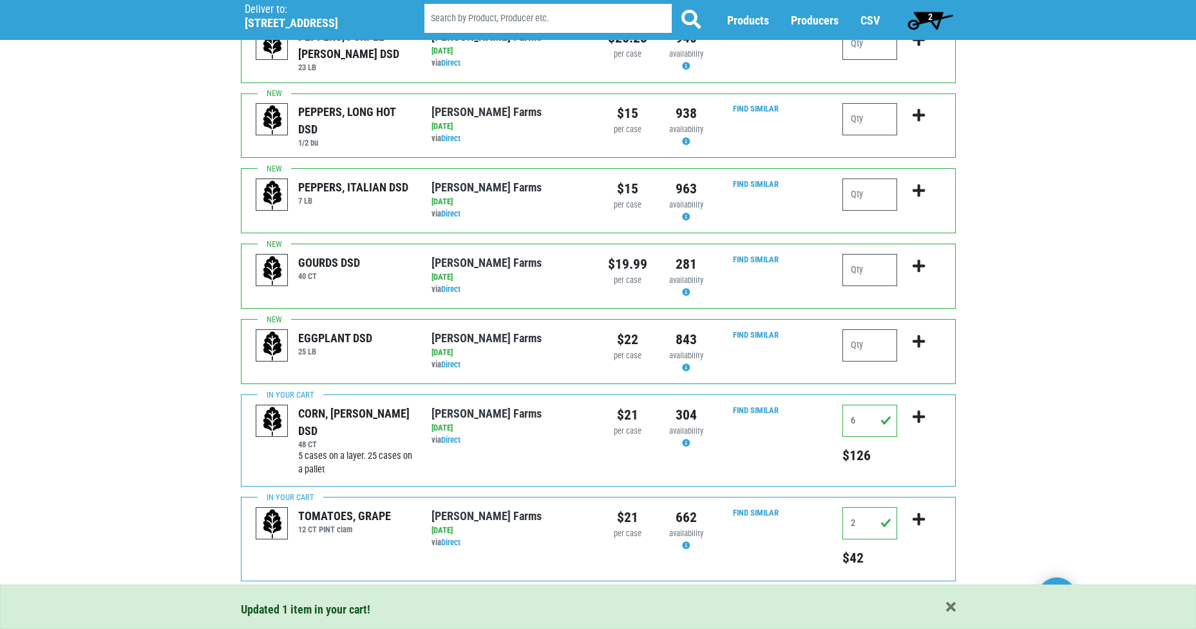
click at [310, 597] on link "2" at bounding box center [308, 608] width 21 height 23
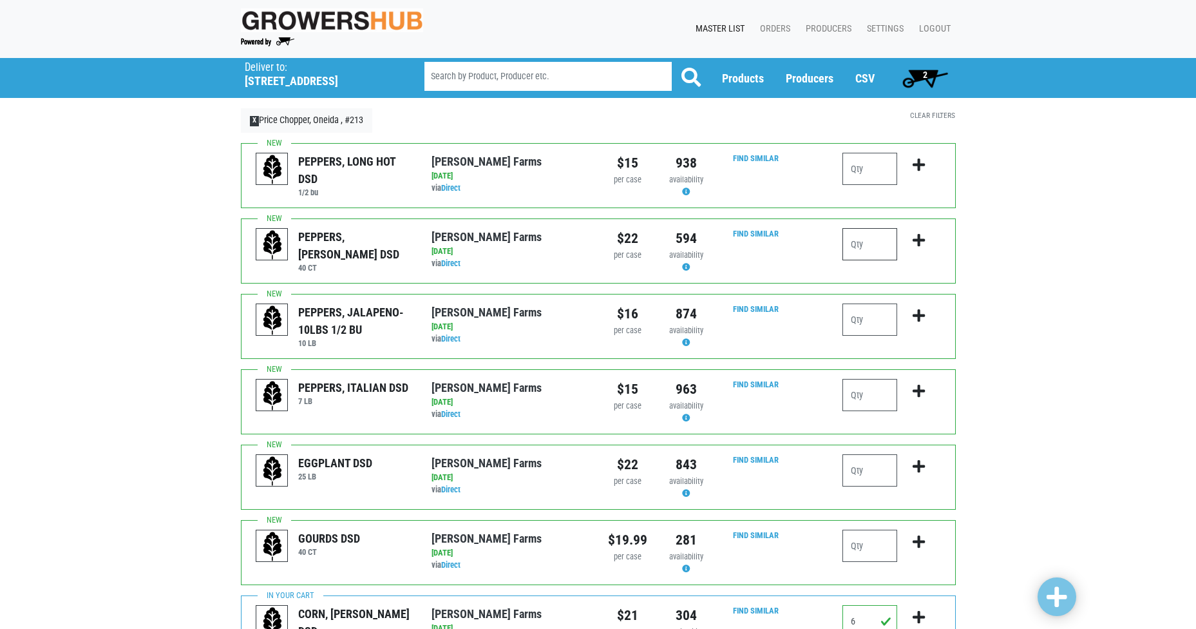
click at [872, 249] on input "number" at bounding box center [869, 244] width 55 height 32
type input "5"
click at [927, 243] on button "submit" at bounding box center [919, 248] width 30 height 41
click at [872, 314] on input "number" at bounding box center [869, 319] width 55 height 32
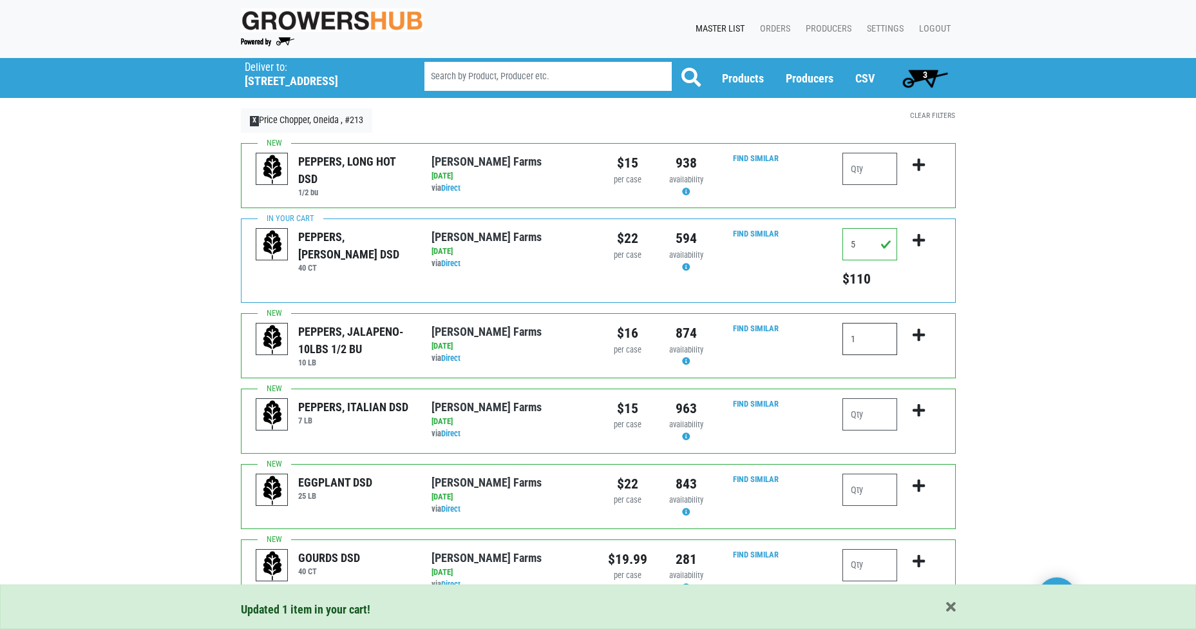
type input "1"
click at [923, 333] on icon "submit" at bounding box center [919, 335] width 12 height 14
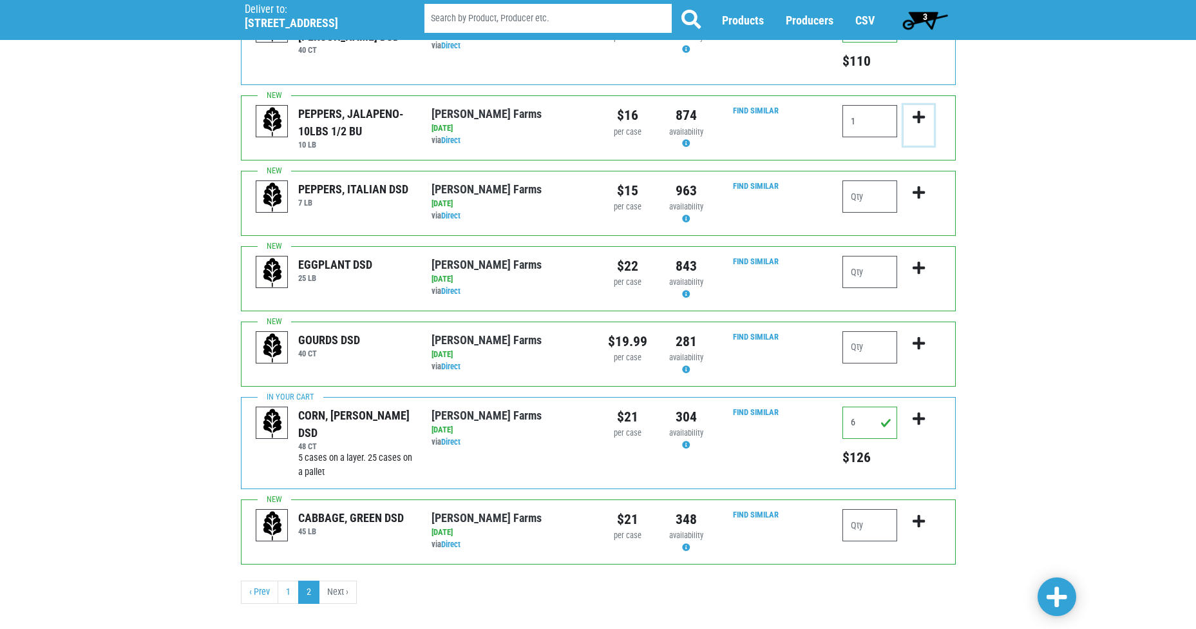
scroll to position [235, 0]
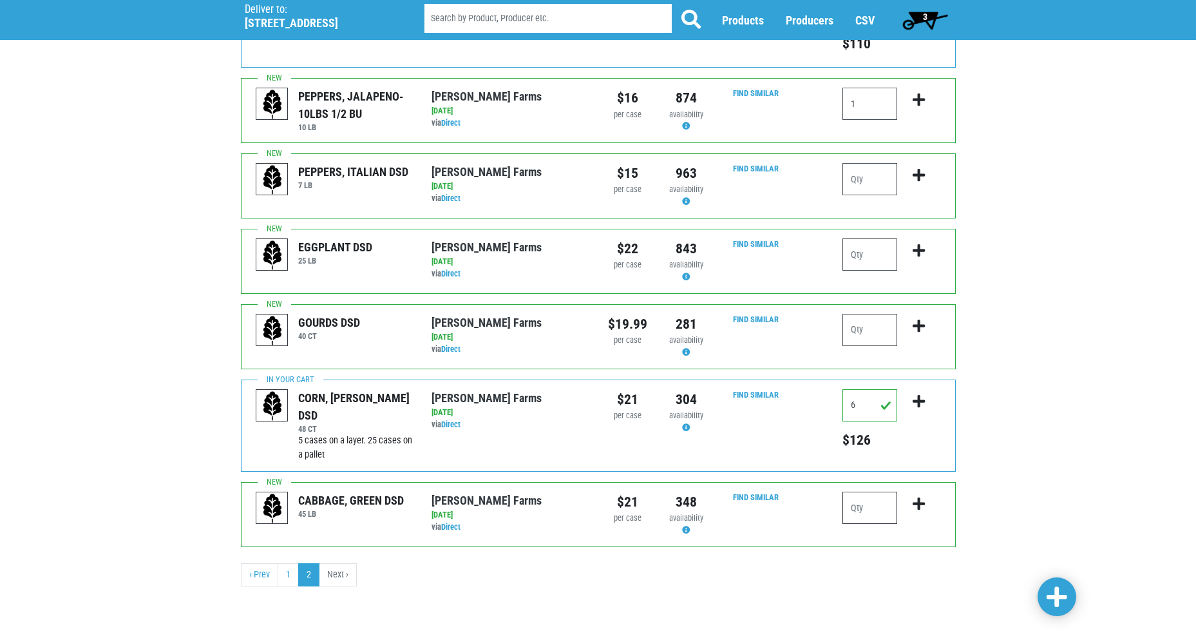
click at [876, 504] on input "number" at bounding box center [869, 507] width 55 height 32
type input "2"
click at [926, 502] on button "submit" at bounding box center [919, 511] width 30 height 41
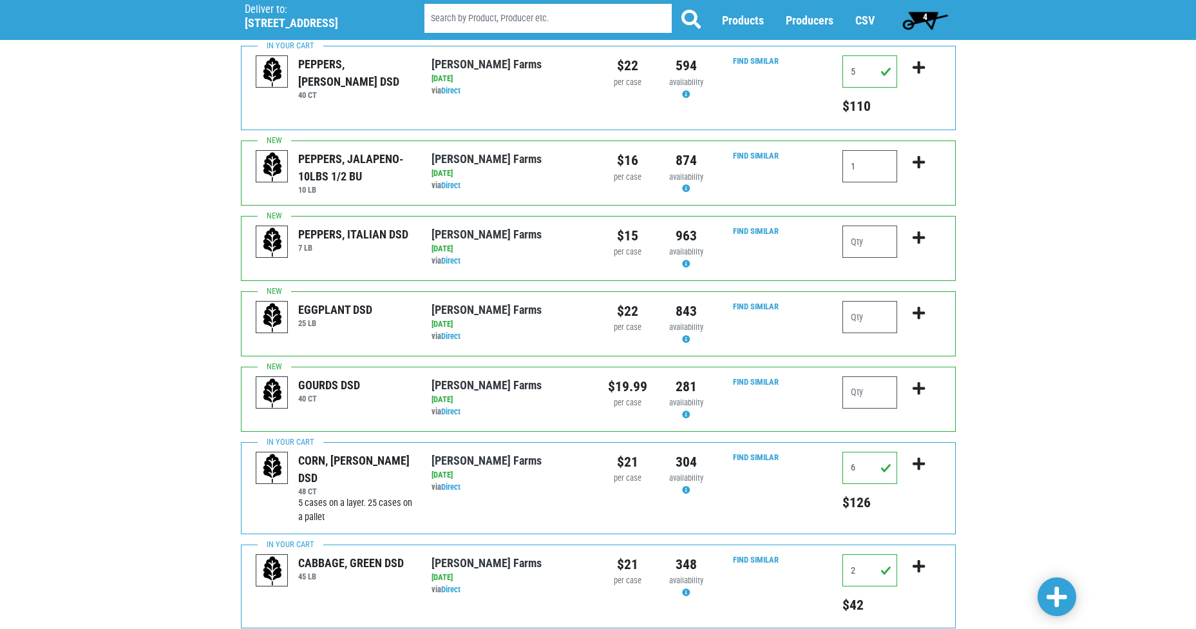
scroll to position [254, 0]
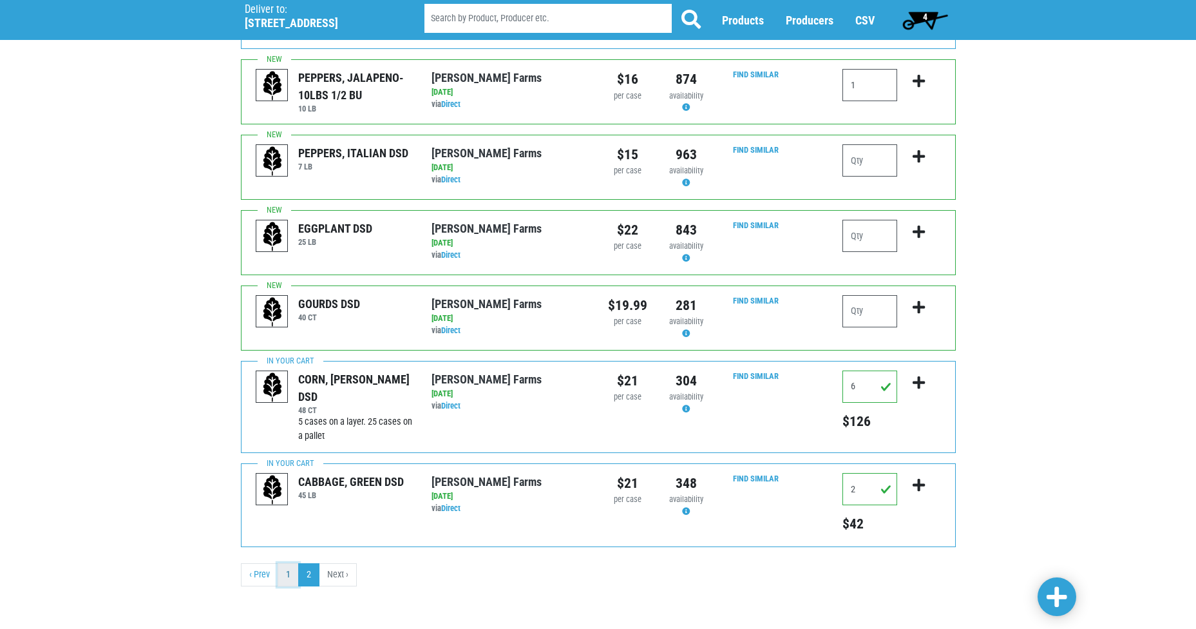
click at [286, 572] on link "1" at bounding box center [288, 574] width 21 height 23
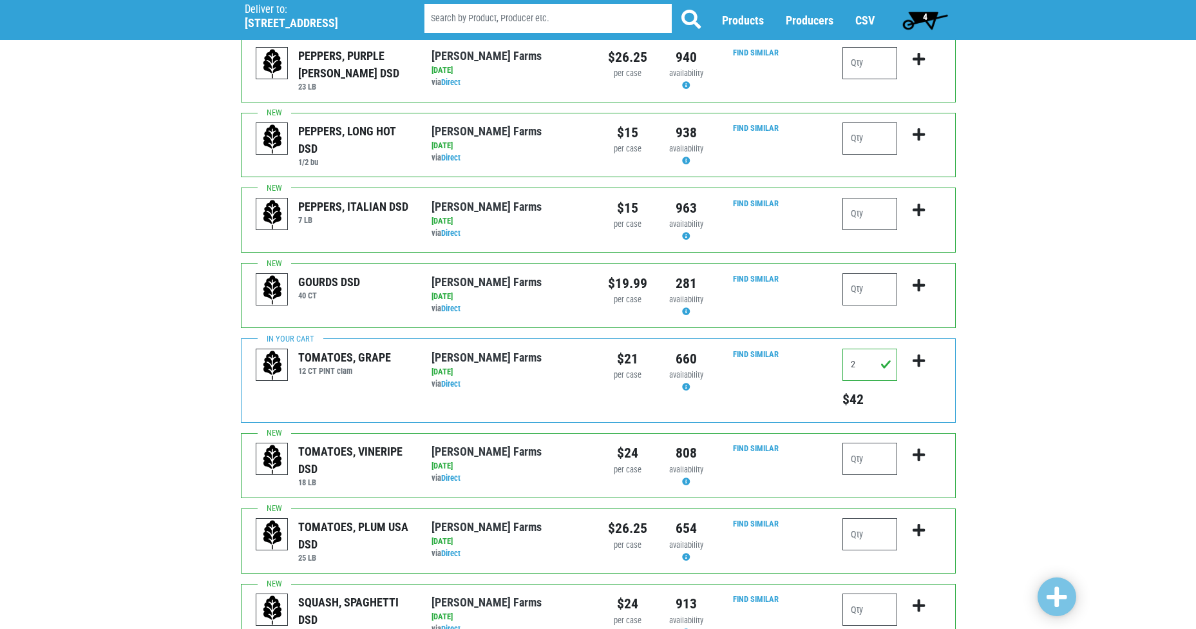
scroll to position [1095, 0]
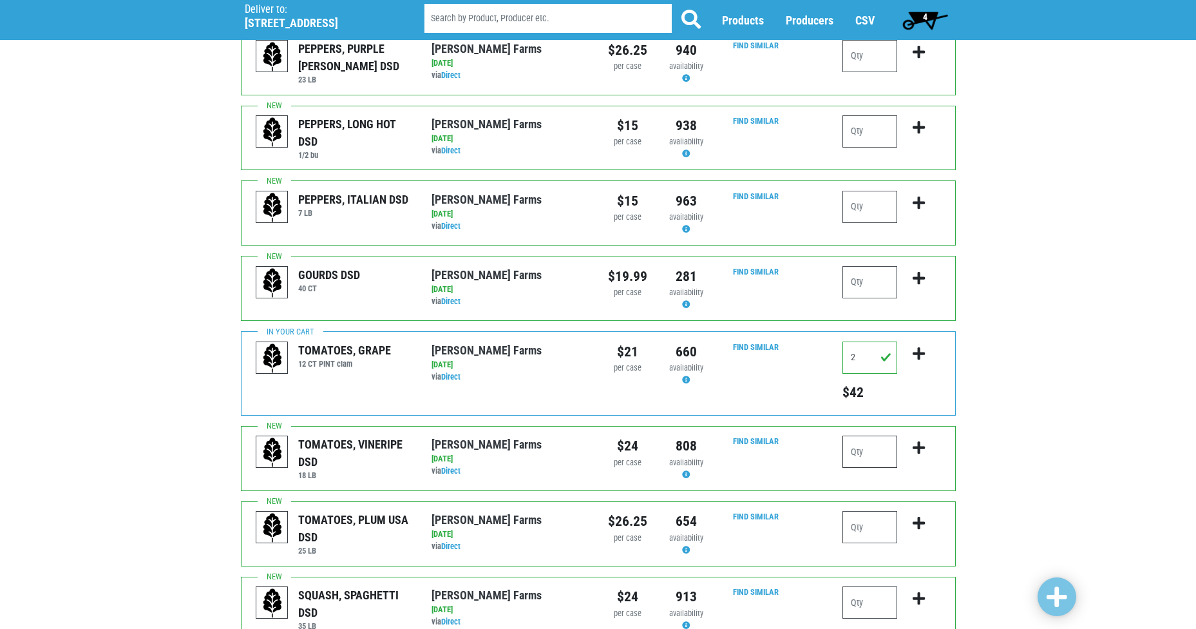
click at [869, 435] on input "number" at bounding box center [869, 451] width 55 height 32
type input "1"
click at [918, 441] on icon "submit" at bounding box center [919, 448] width 12 height 14
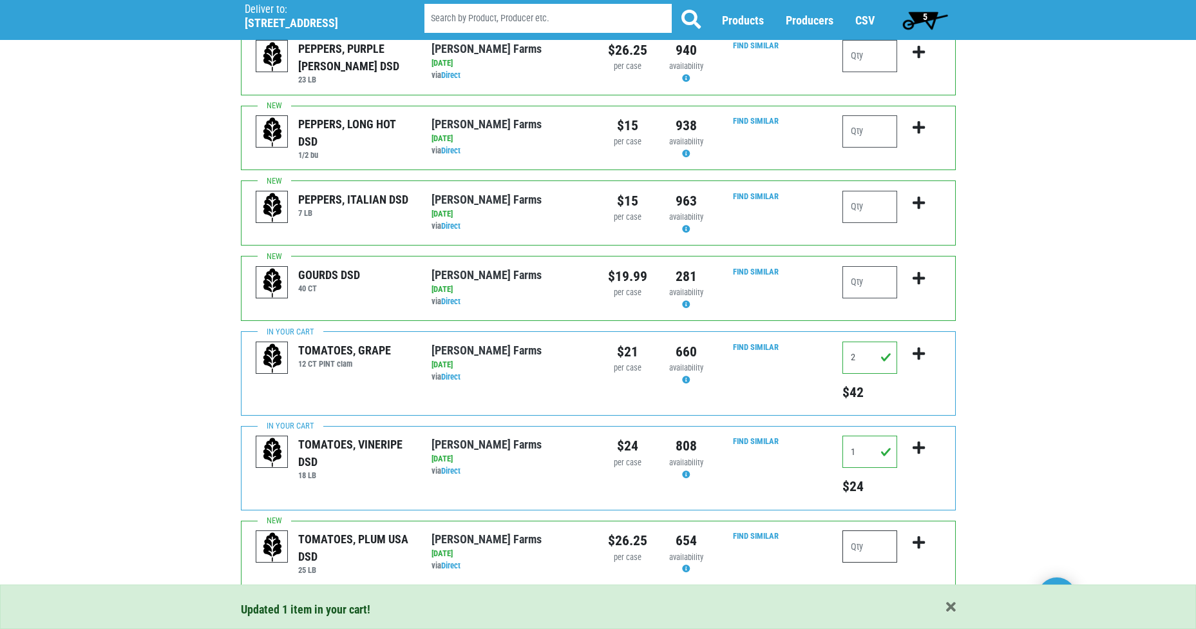
click at [867, 530] on input "number" at bounding box center [869, 546] width 55 height 32
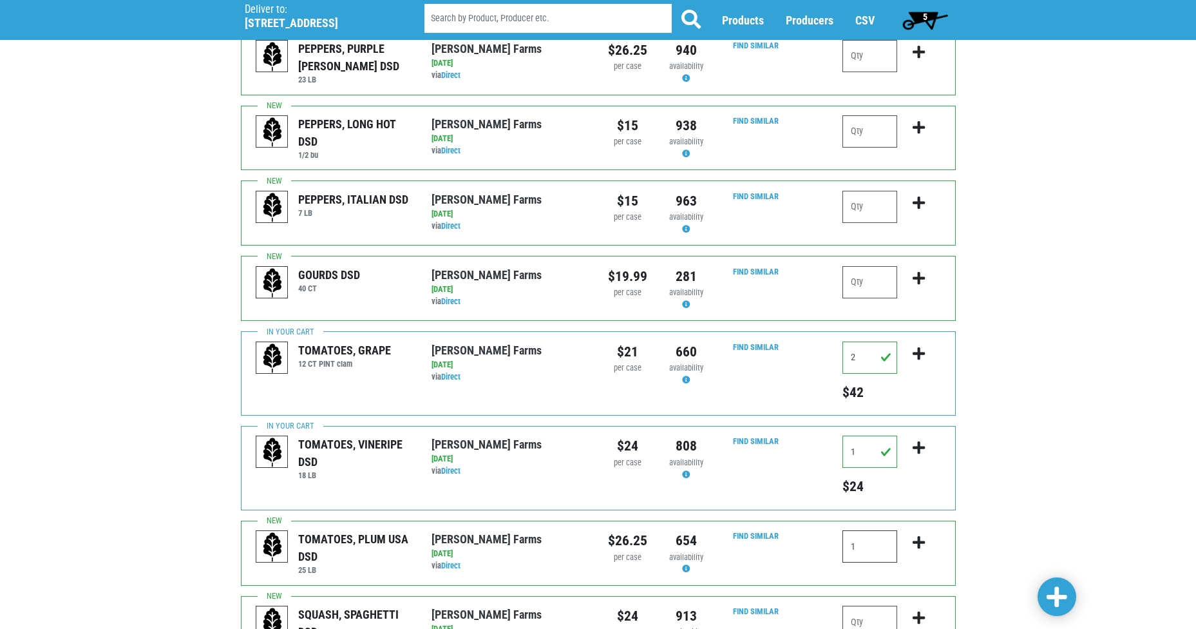
type input "1"
click at [917, 535] on icon "submit" at bounding box center [919, 542] width 12 height 14
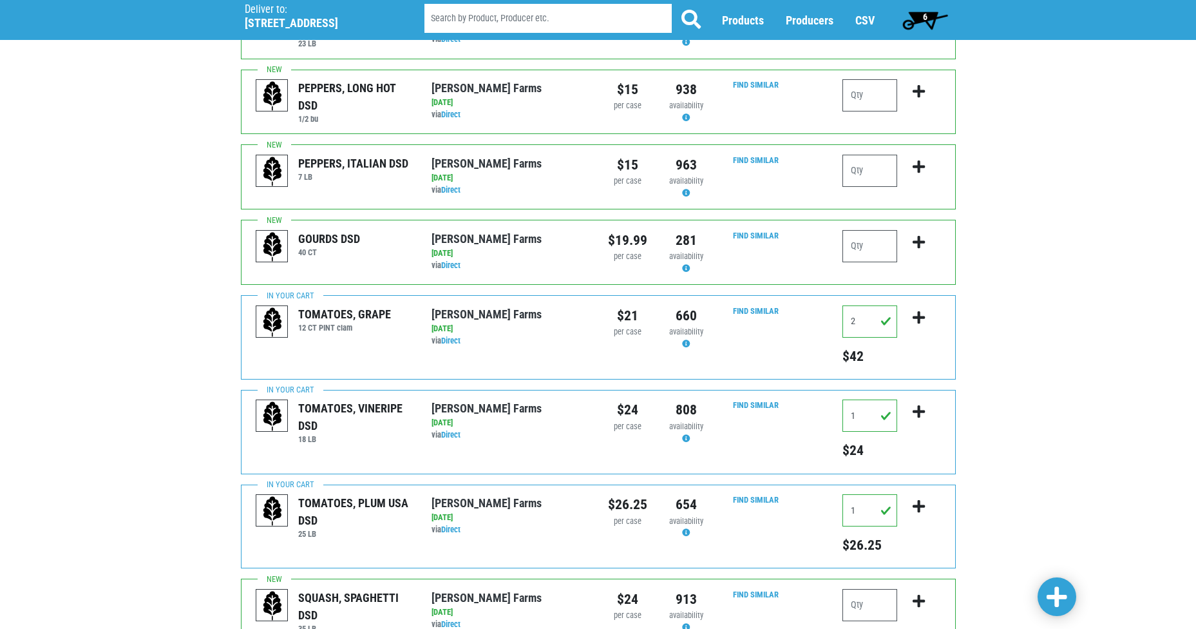
scroll to position [1177, 0]
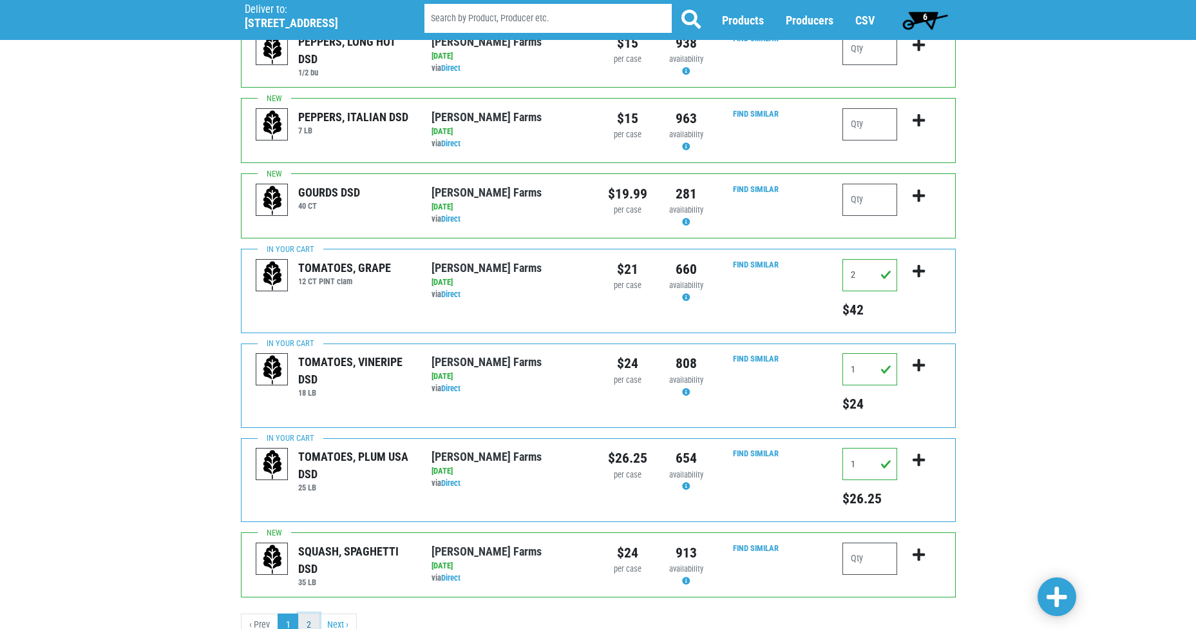
click at [308, 613] on link "2" at bounding box center [308, 624] width 21 height 23
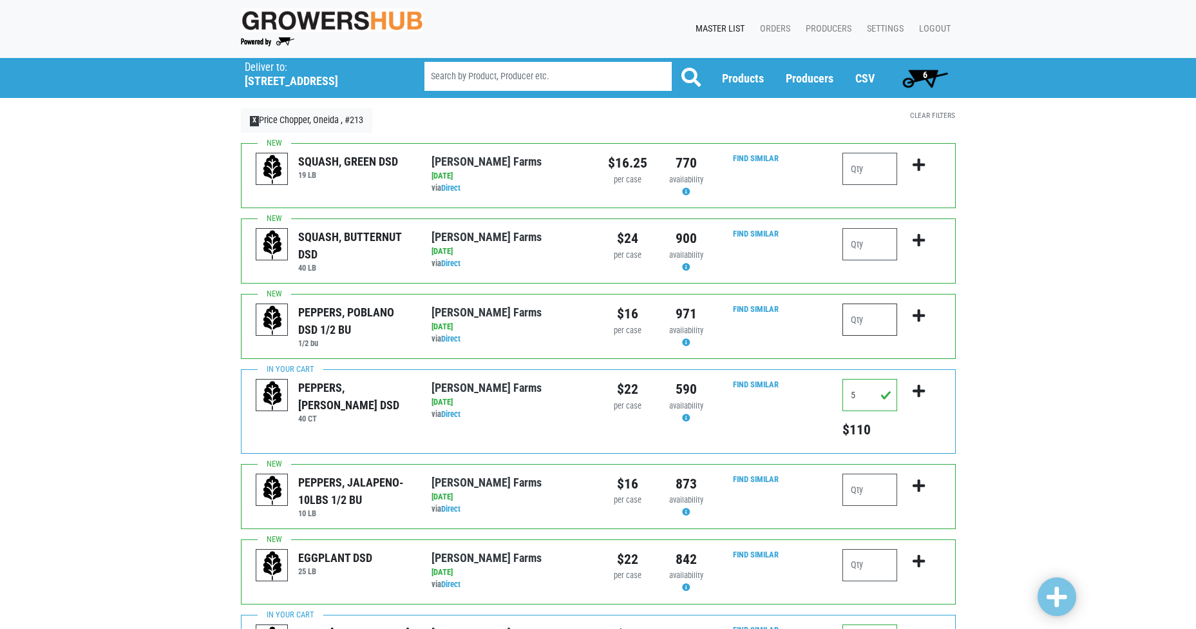
click at [873, 317] on input "number" at bounding box center [869, 319] width 55 height 32
type input "1"
click at [925, 318] on button "submit" at bounding box center [919, 323] width 30 height 41
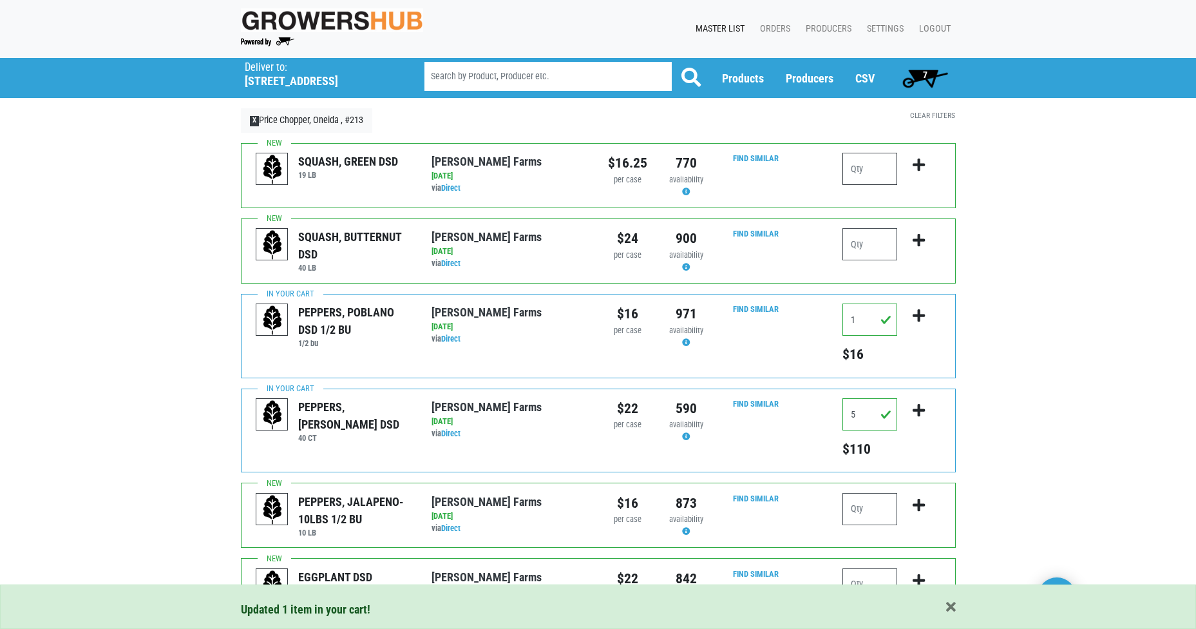
click at [875, 164] on input "number" at bounding box center [869, 169] width 55 height 32
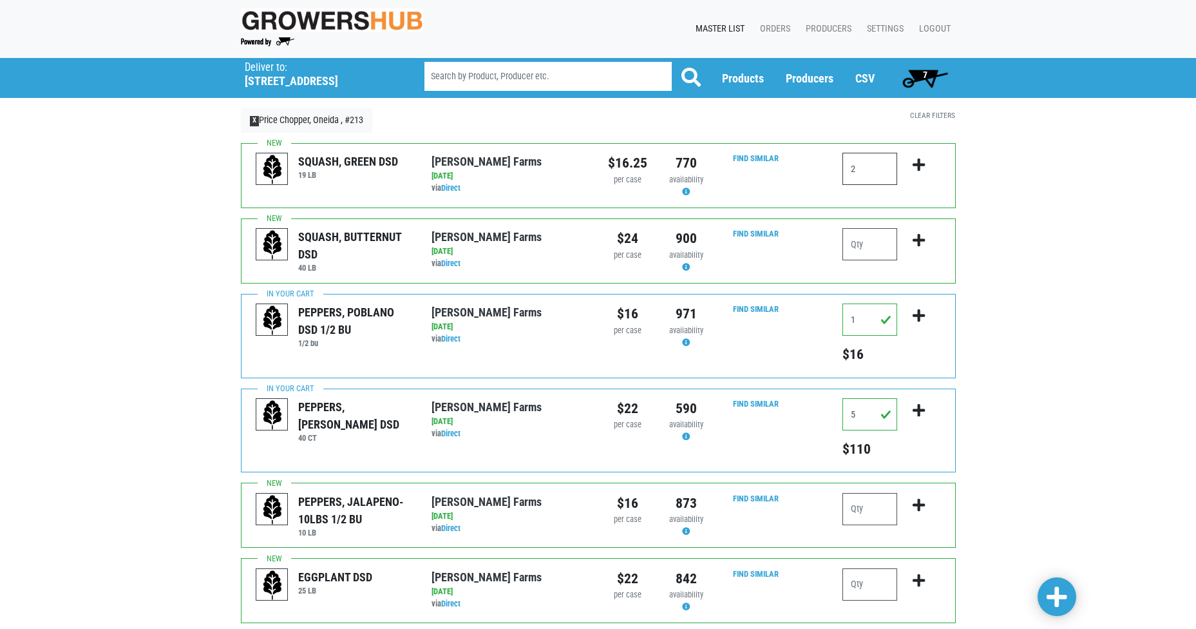
type input "2"
click at [914, 164] on icon "submit" at bounding box center [919, 165] width 12 height 14
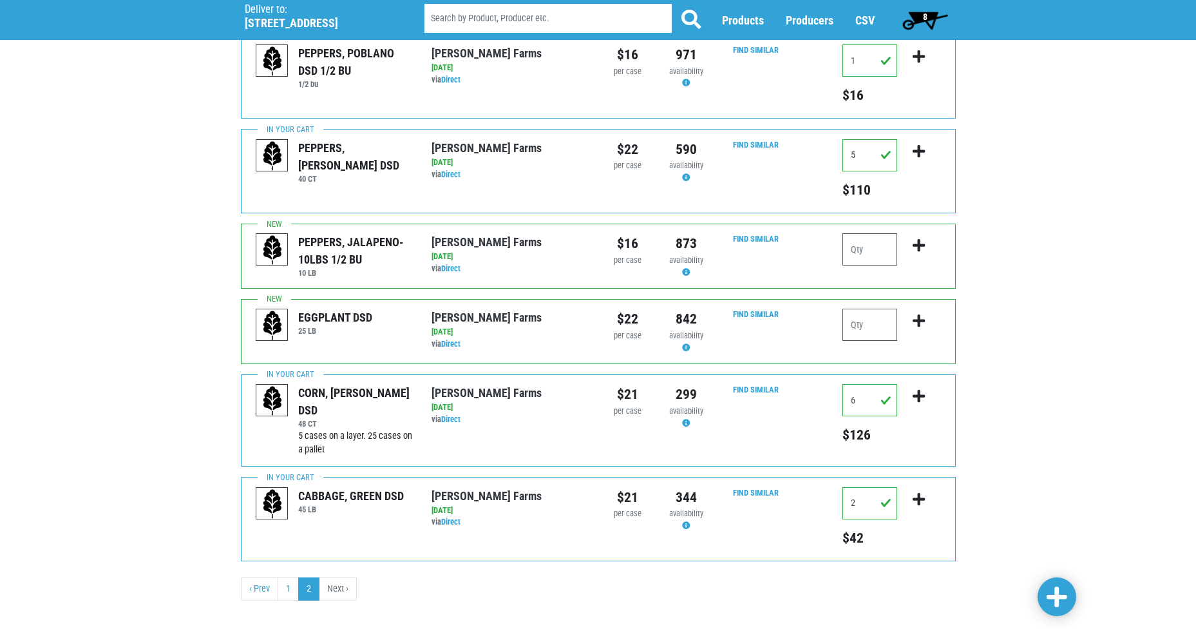
scroll to position [292, 0]
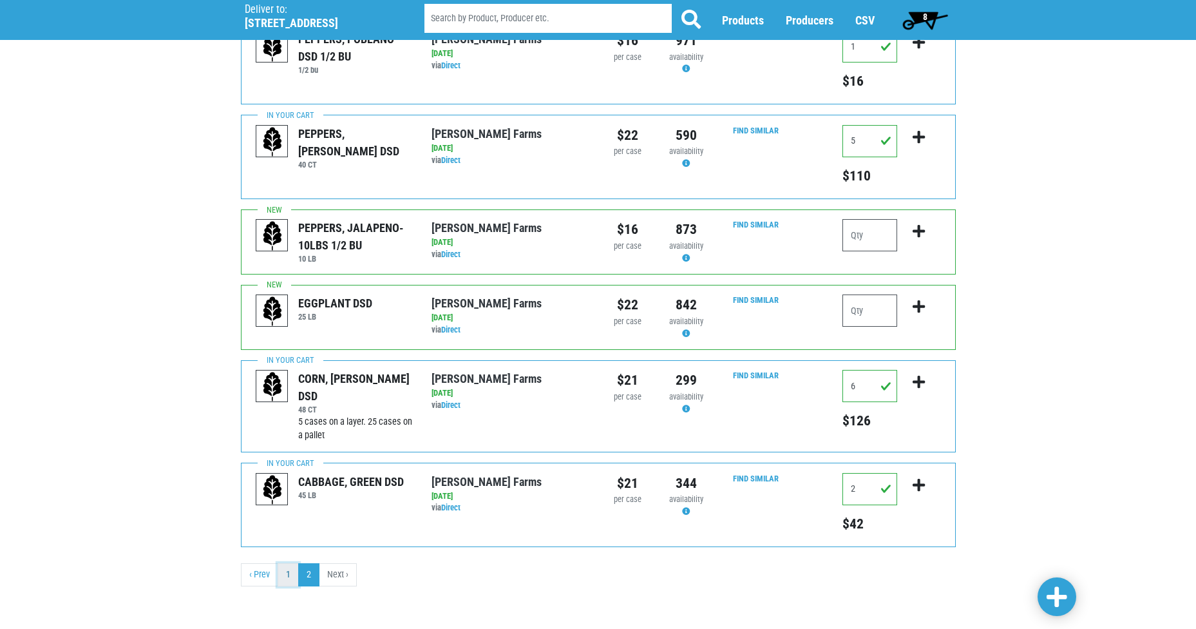
click at [292, 571] on link "1" at bounding box center [288, 574] width 21 height 23
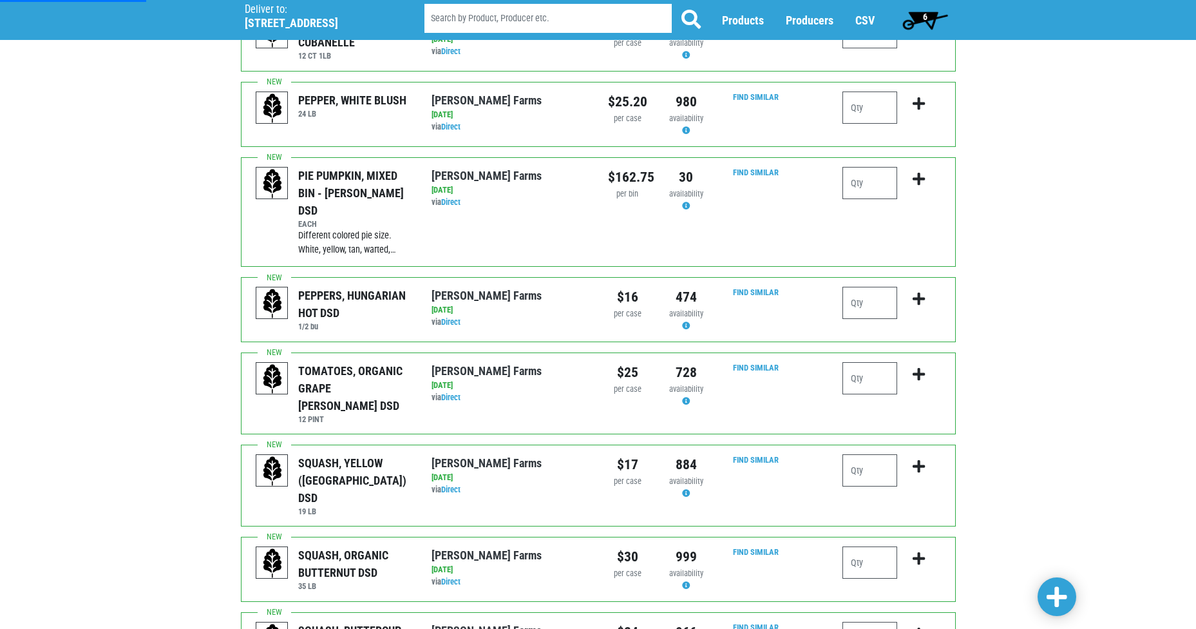
scroll to position [193, 0]
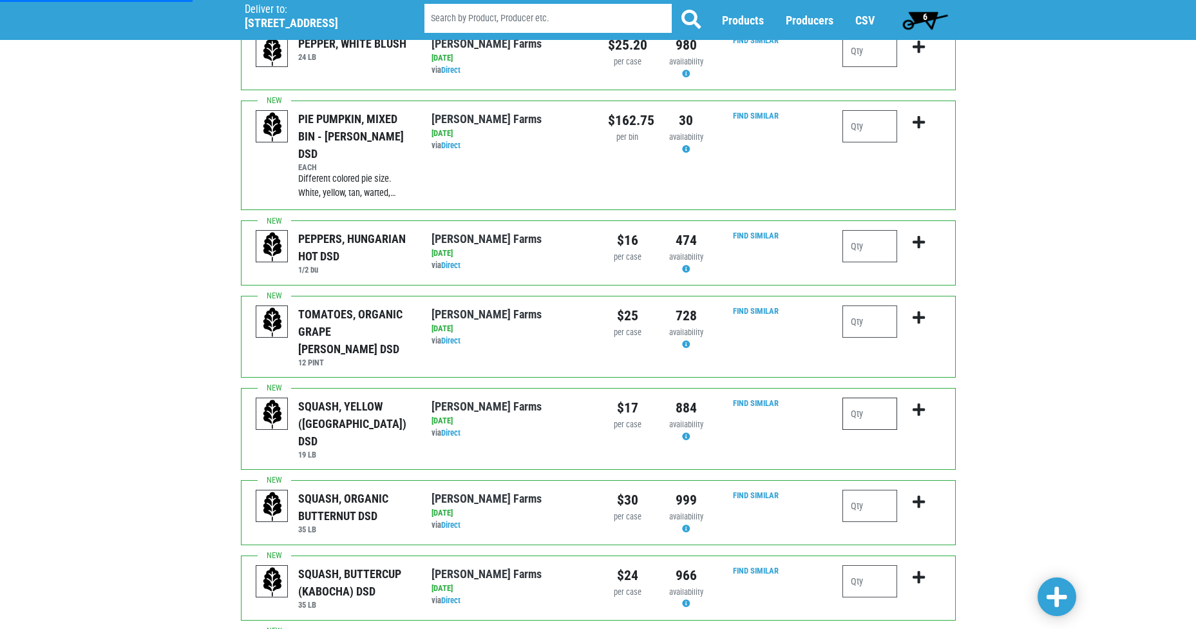
click at [875, 397] on input "number" at bounding box center [869, 413] width 55 height 32
type input "2"
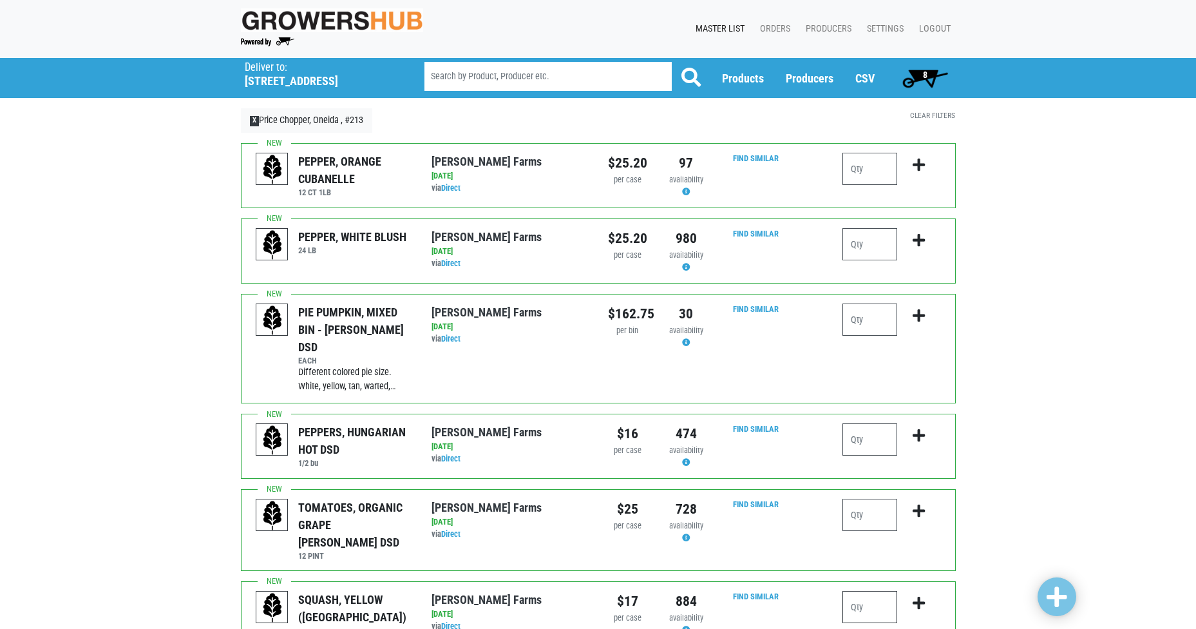
click at [869, 591] on input "number" at bounding box center [869, 607] width 55 height 32
type input "2"
click at [916, 596] on icon "submit" at bounding box center [919, 603] width 12 height 14
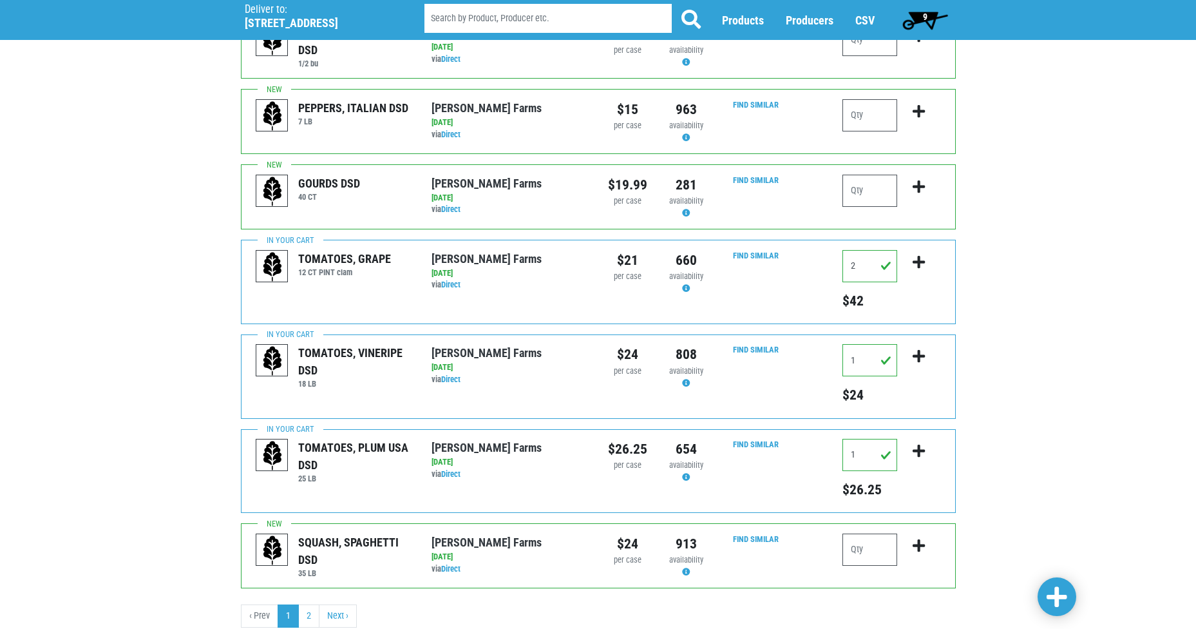
scroll to position [1196, 0]
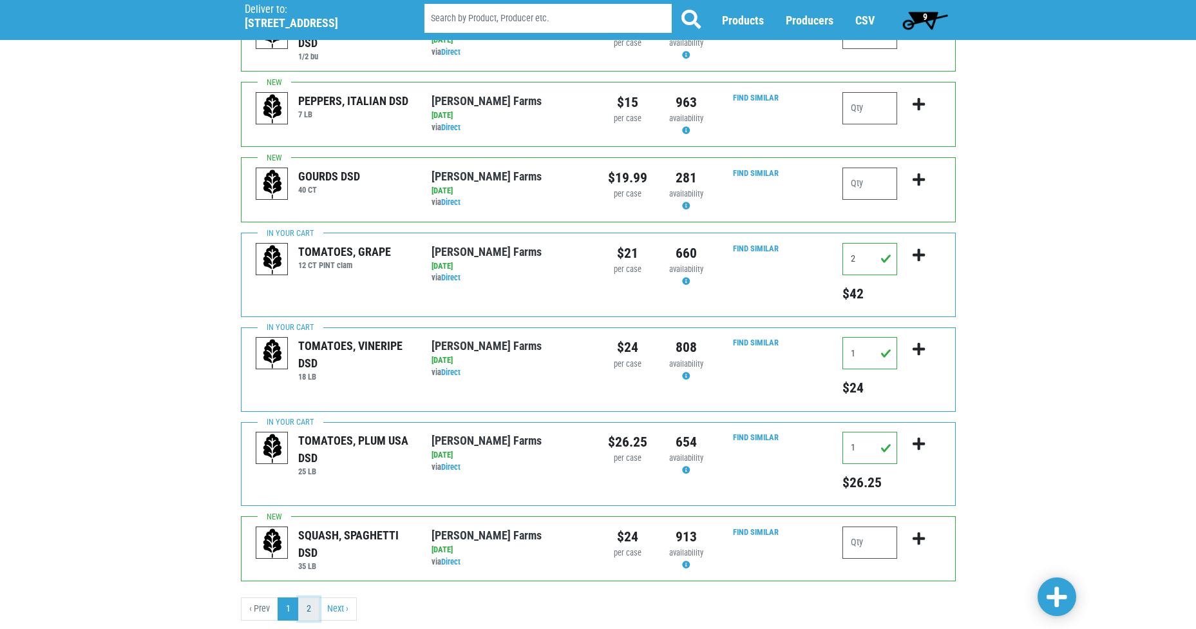
click at [306, 597] on link "2" at bounding box center [308, 608] width 21 height 23
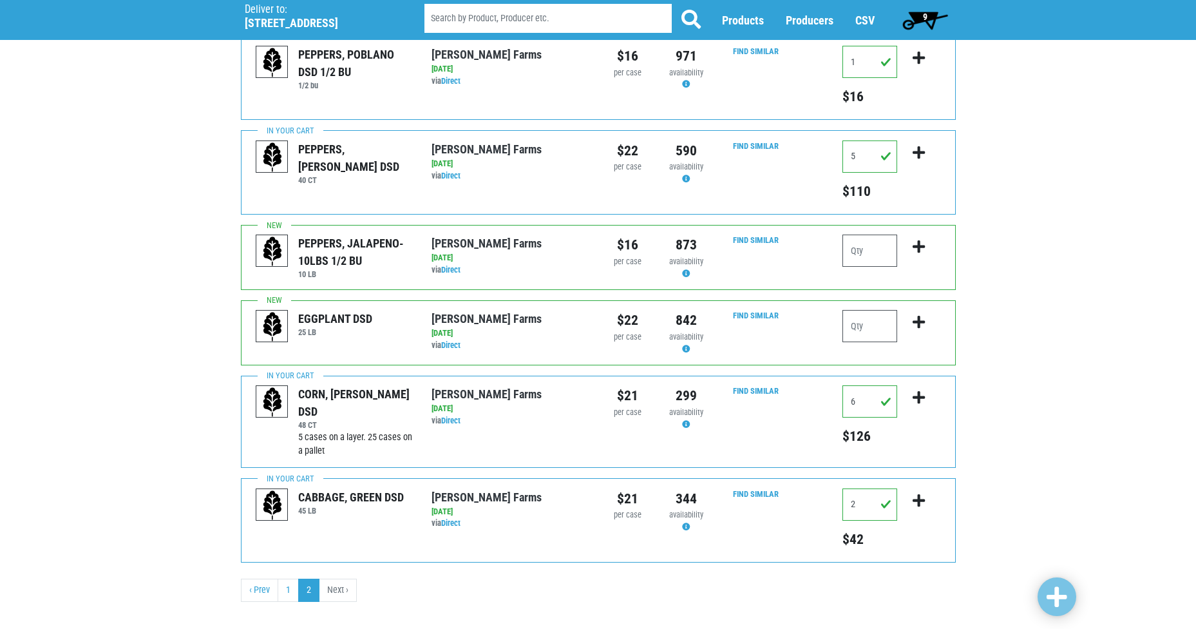
scroll to position [292, 0]
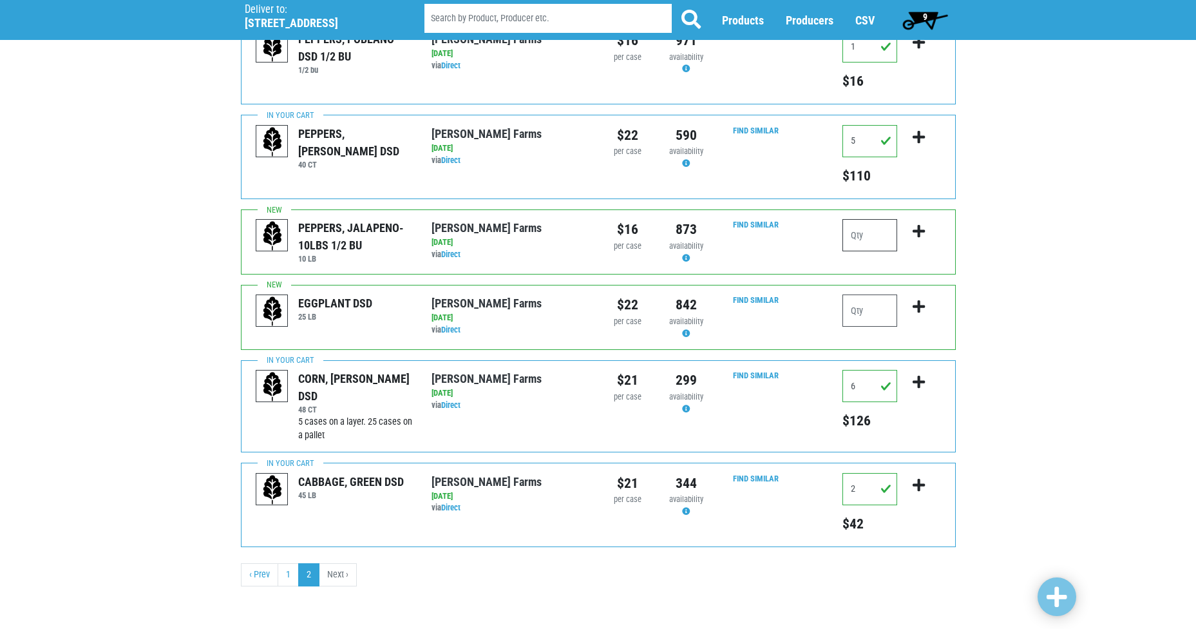
click at [876, 232] on input "number" at bounding box center [869, 235] width 55 height 32
type input "1"
click at [918, 227] on icon "submit" at bounding box center [919, 231] width 12 height 14
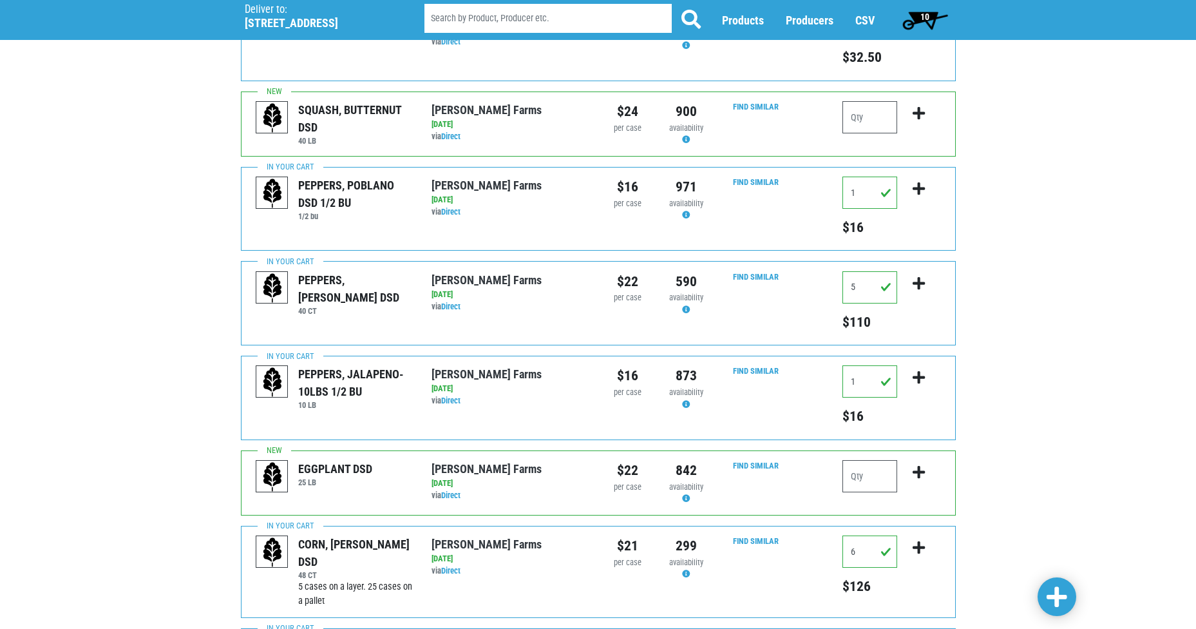
scroll to position [0, 0]
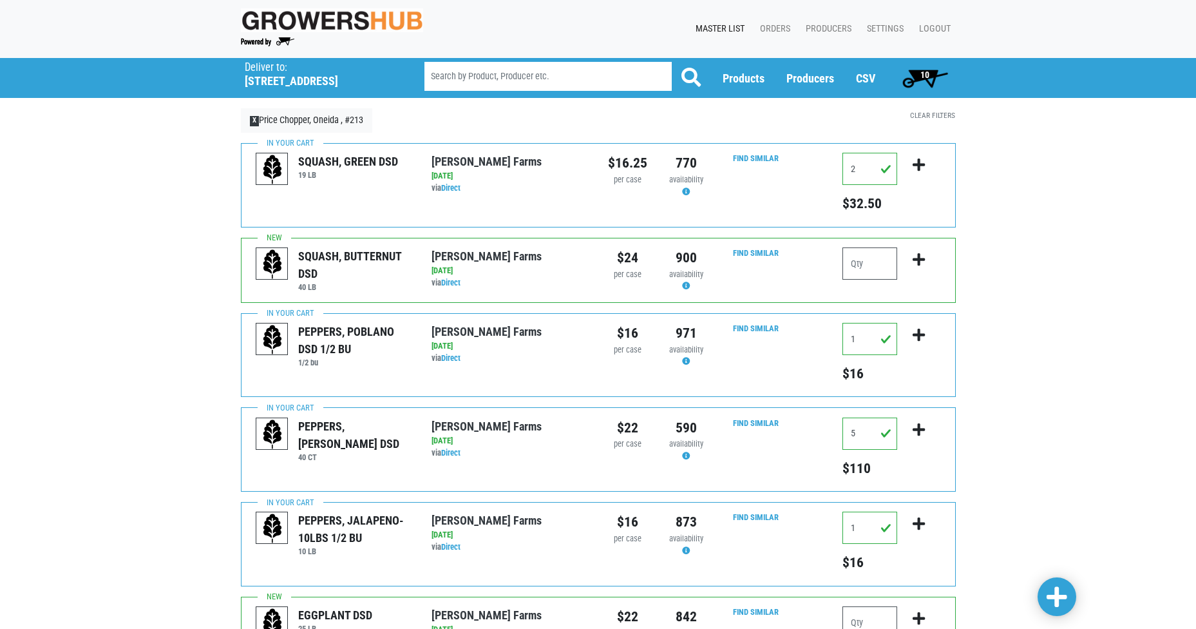
click at [927, 73] on span "10" at bounding box center [924, 75] width 9 height 10
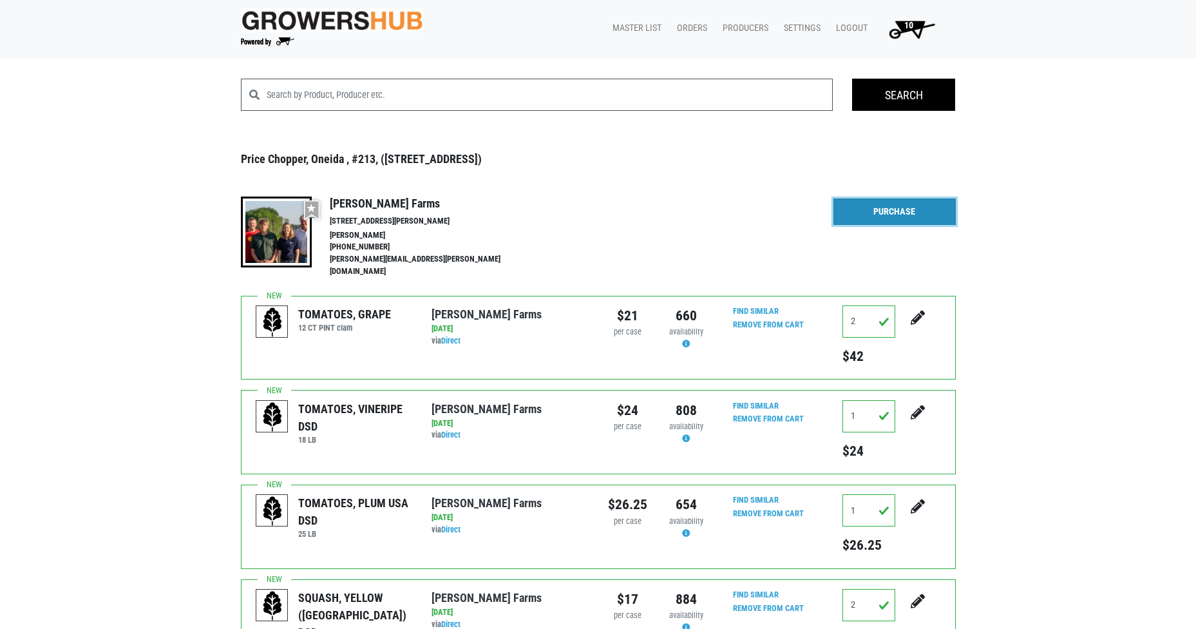
click at [893, 209] on link "Purchase" at bounding box center [894, 211] width 122 height 27
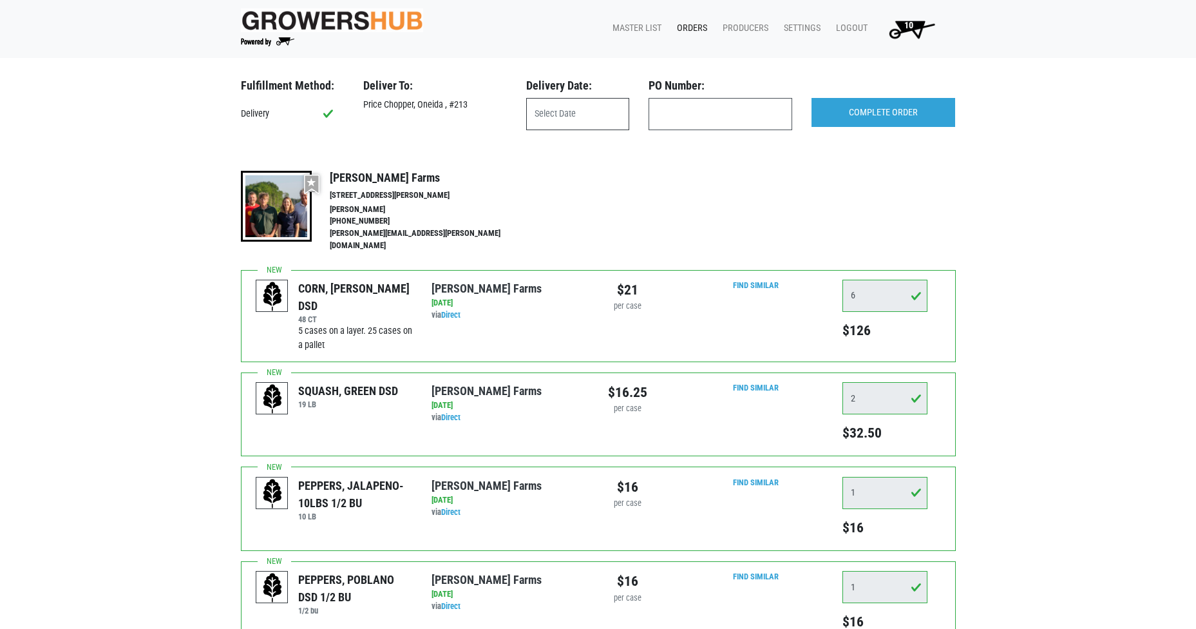
click at [560, 113] on input "text" at bounding box center [577, 114] width 103 height 32
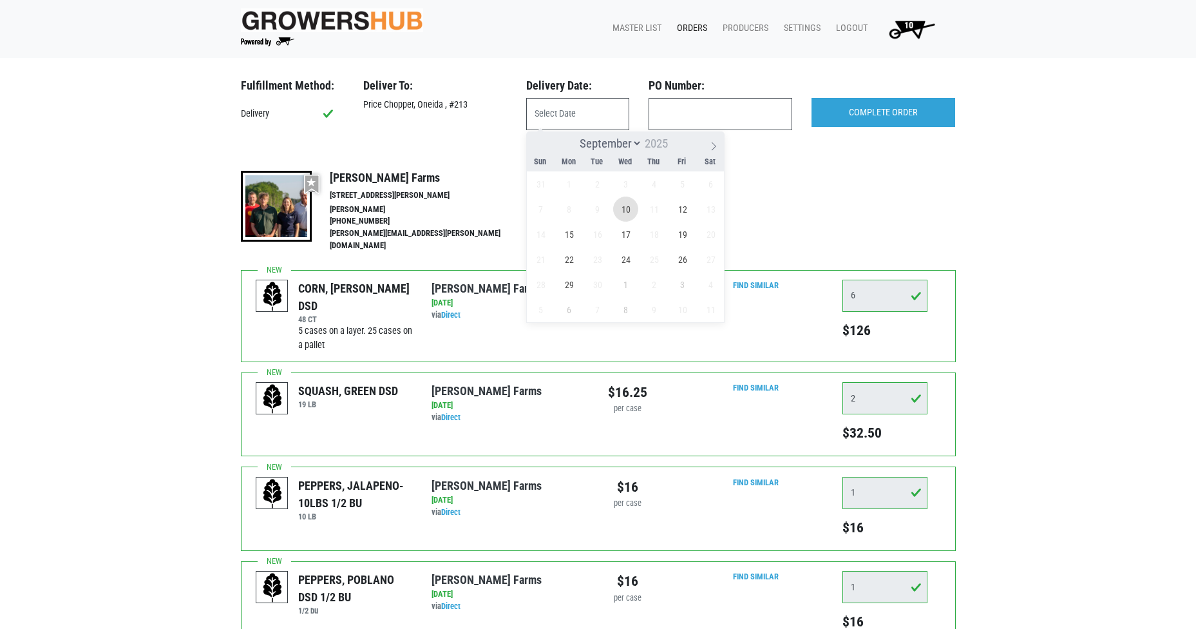
click at [619, 210] on span "10" at bounding box center [625, 208] width 25 height 25
type input "[DATE]"
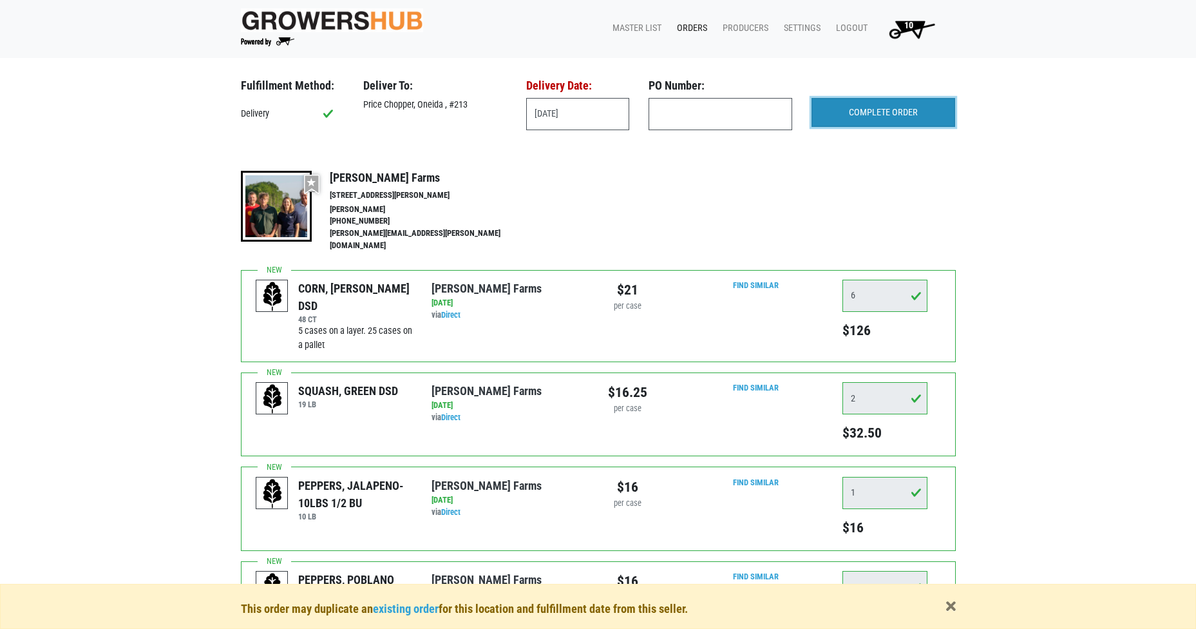
click at [858, 111] on input "COMPLETE ORDER" at bounding box center [883, 113] width 144 height 30
click at [954, 605] on span "button" at bounding box center [951, 607] width 10 height 14
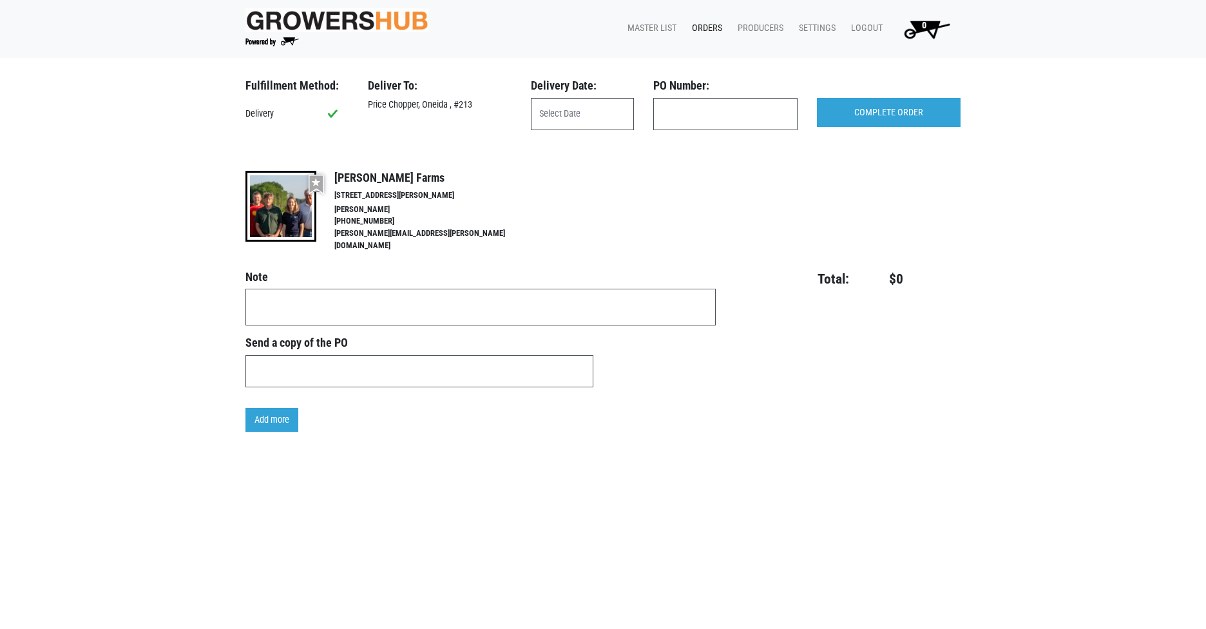
click at [708, 24] on link "Orders" at bounding box center [704, 28] width 46 height 24
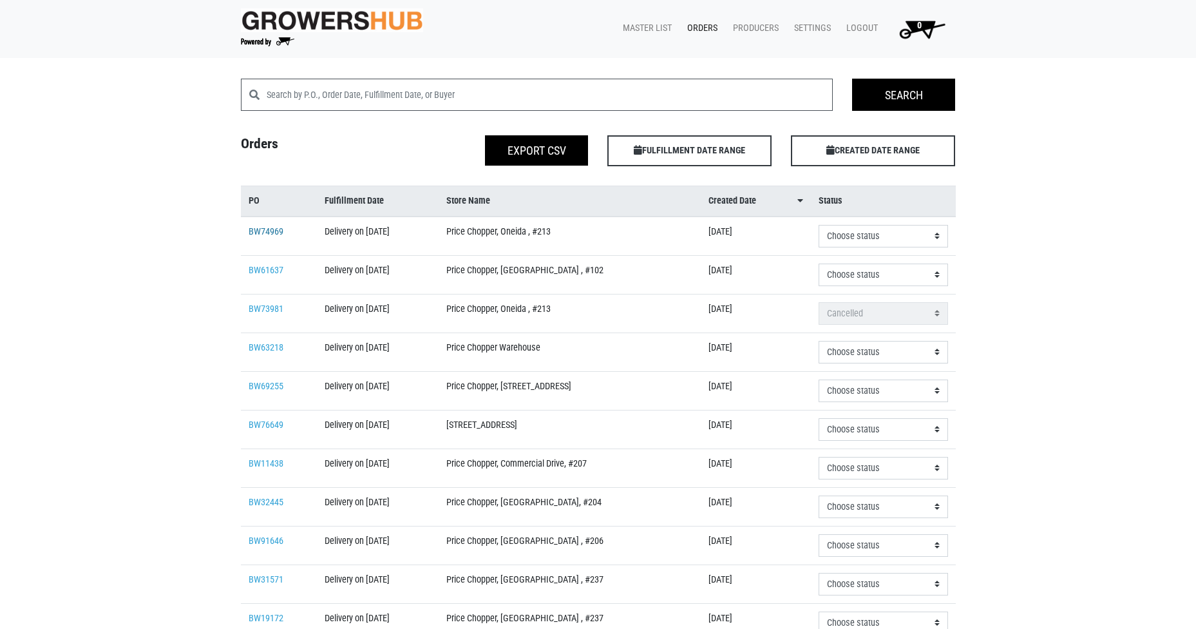
click at [259, 233] on link "BW74969" at bounding box center [266, 231] width 35 height 11
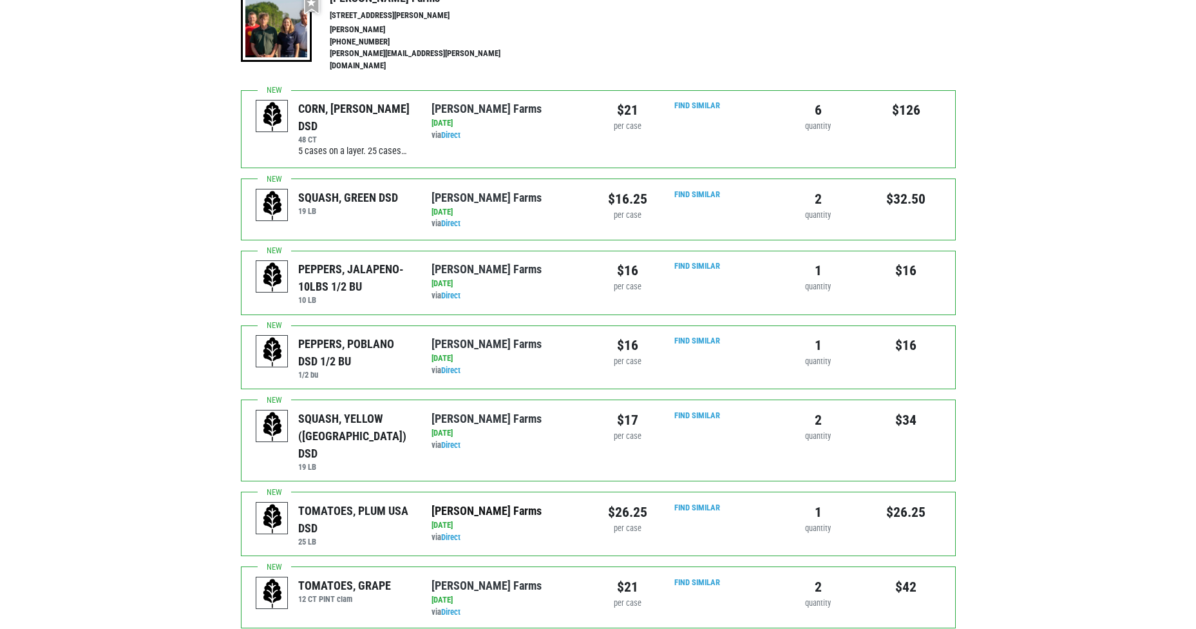
scroll to position [258, 0]
